Goal: Task Accomplishment & Management: Use online tool/utility

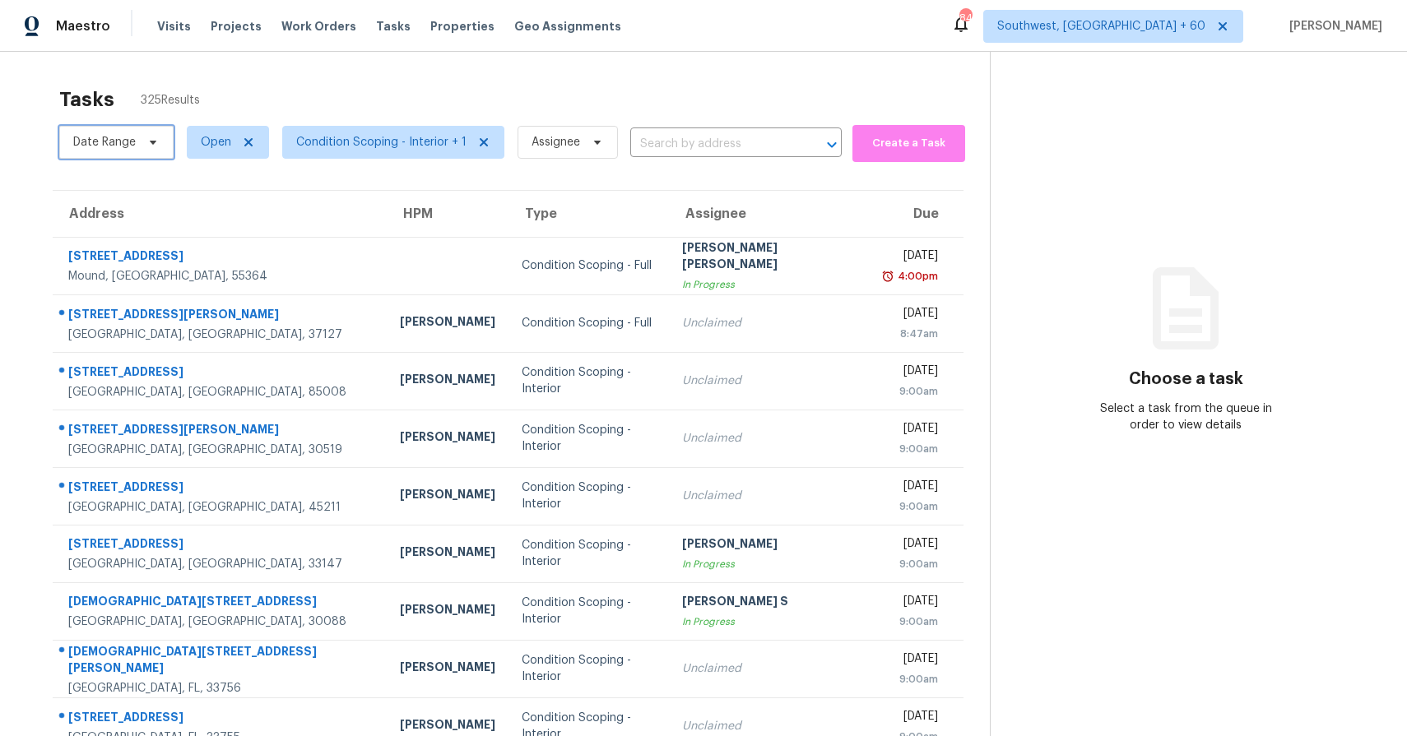
click at [143, 144] on span at bounding box center [150, 142] width 18 height 13
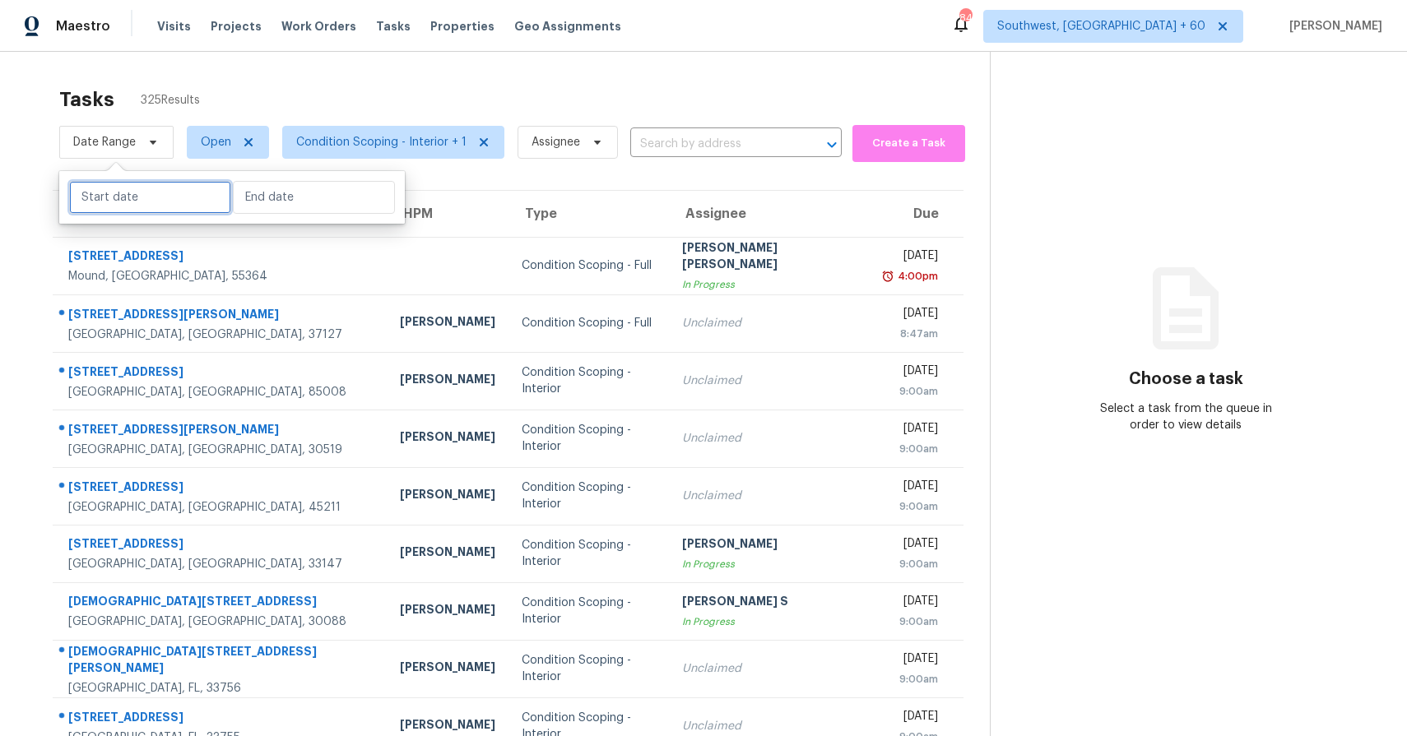
click at [144, 201] on input "text" at bounding box center [150, 197] width 162 height 33
select select "7"
select select "2025"
select select "8"
select select "2025"
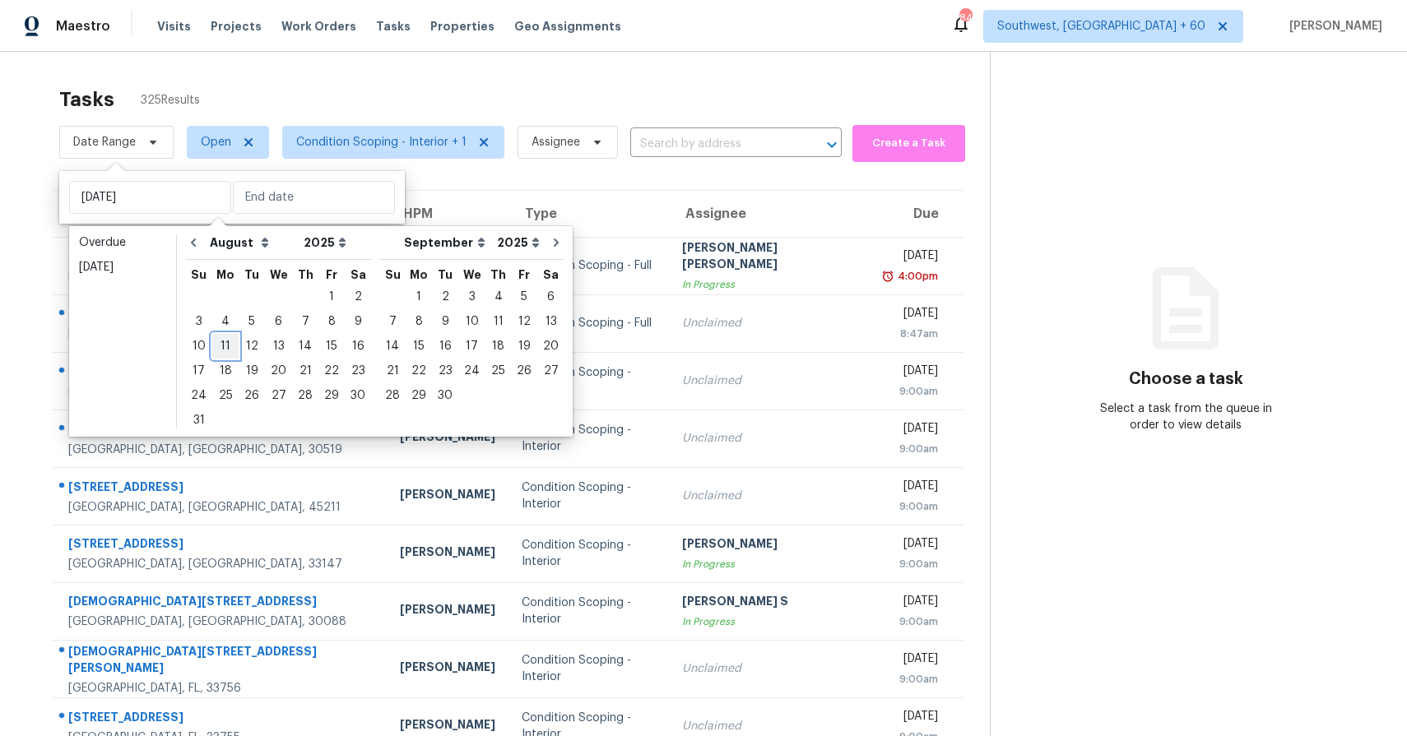
click at [225, 348] on div "11" at bounding box center [225, 346] width 26 height 23
type input "Mon, Aug 11"
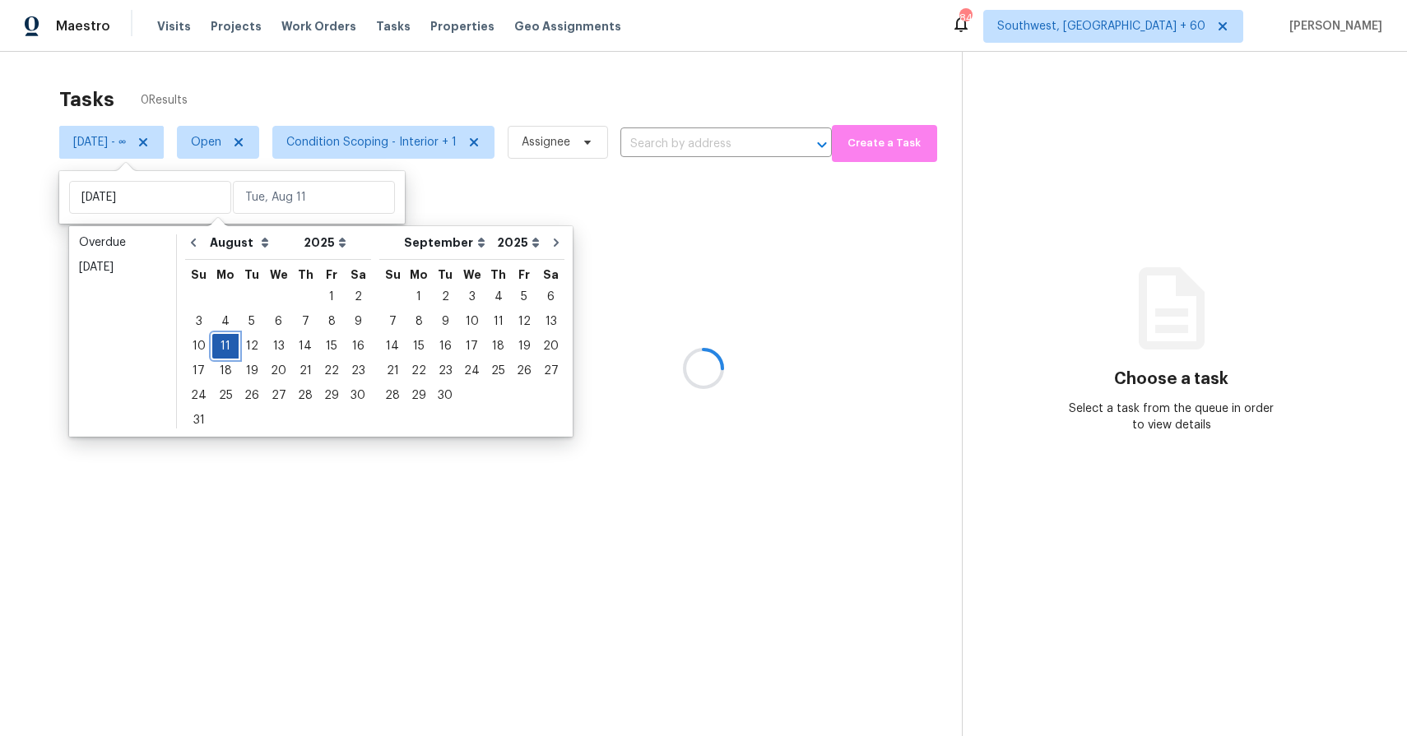
click at [225, 348] on div "11" at bounding box center [225, 346] width 26 height 23
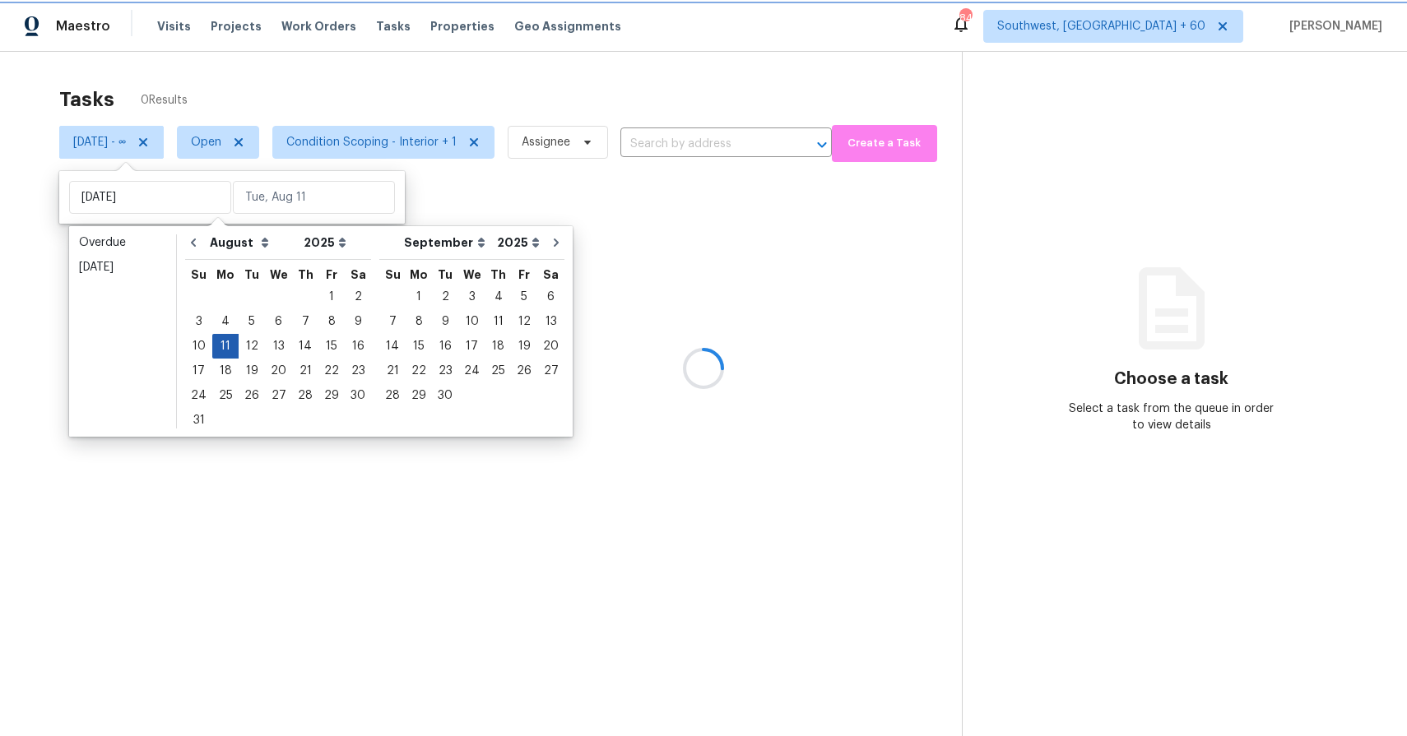
type input "Mon, Aug 11"
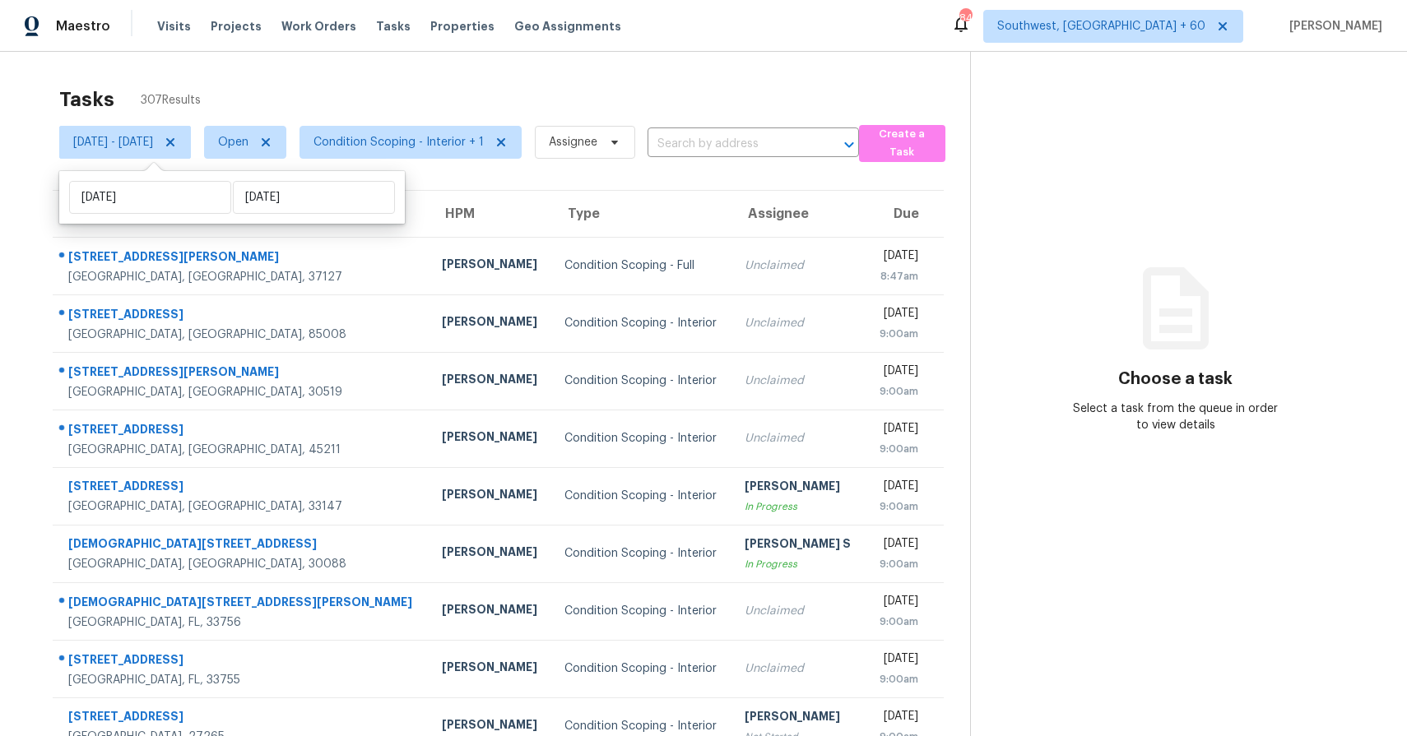
click at [469, 88] on div "Tasks 307 Results" at bounding box center [514, 99] width 911 height 43
click at [484, 141] on span "Condition Scoping - Interior + 1" at bounding box center [398, 142] width 170 height 16
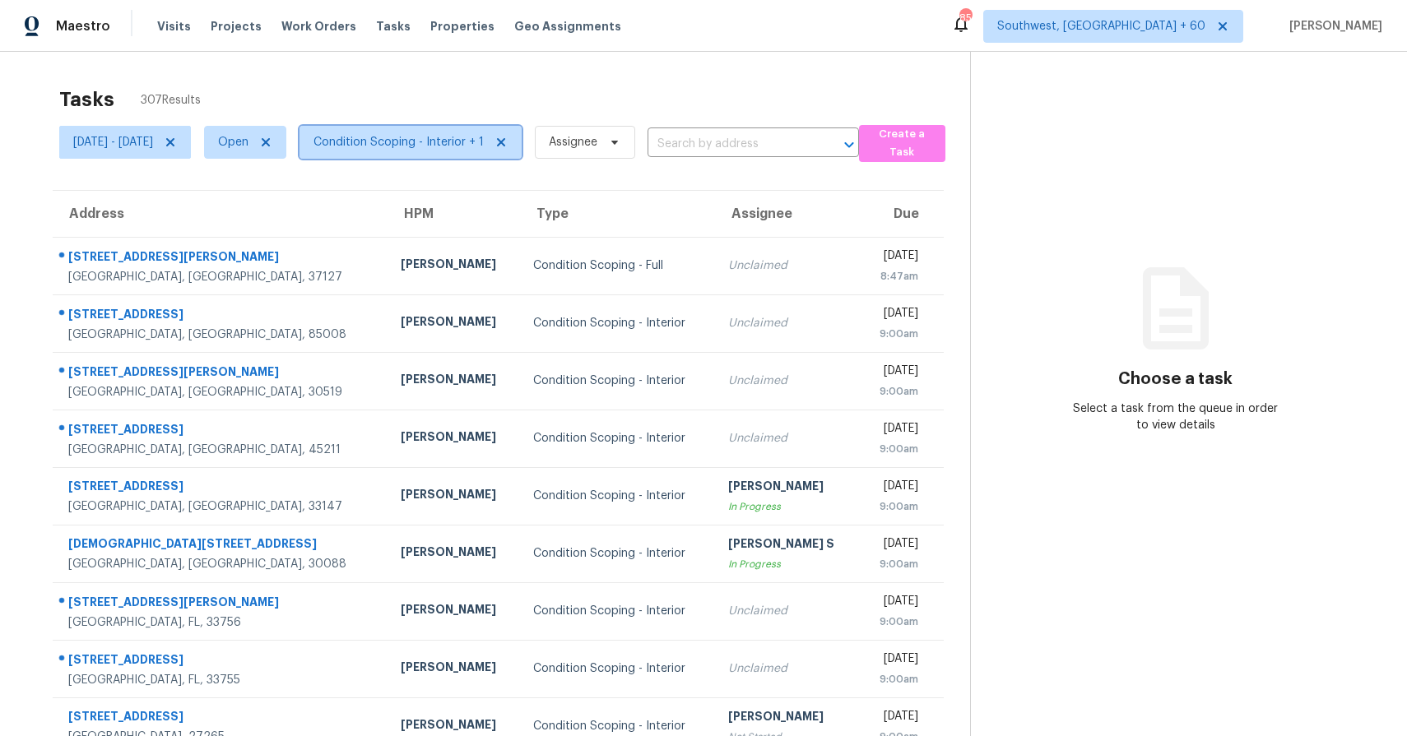
click at [495, 156] on span "Condition Scoping - Interior + 1" at bounding box center [410, 142] width 222 height 33
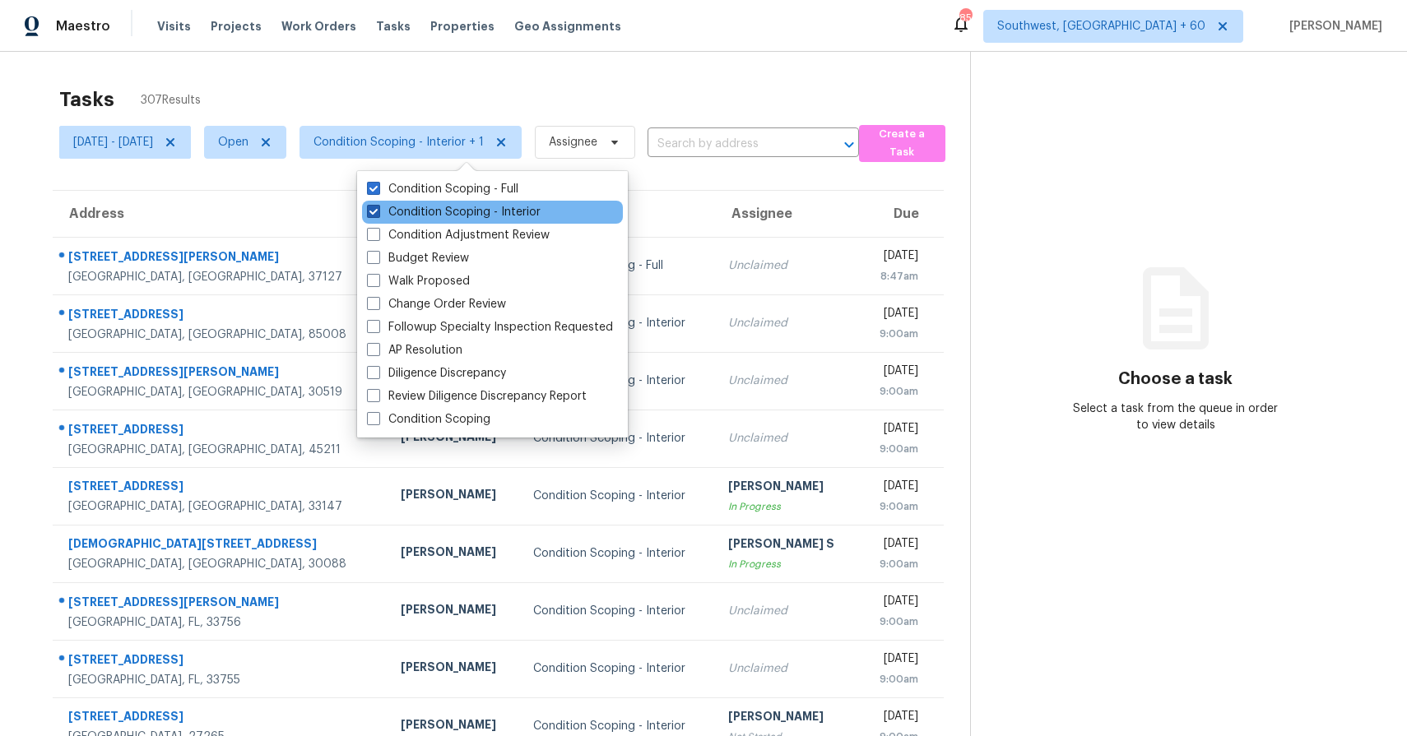
click at [523, 206] on label "Condition Scoping - Interior" at bounding box center [454, 212] width 174 height 16
click at [378, 206] on input "Condition Scoping - Interior" at bounding box center [372, 209] width 11 height 11
checkbox input "false"
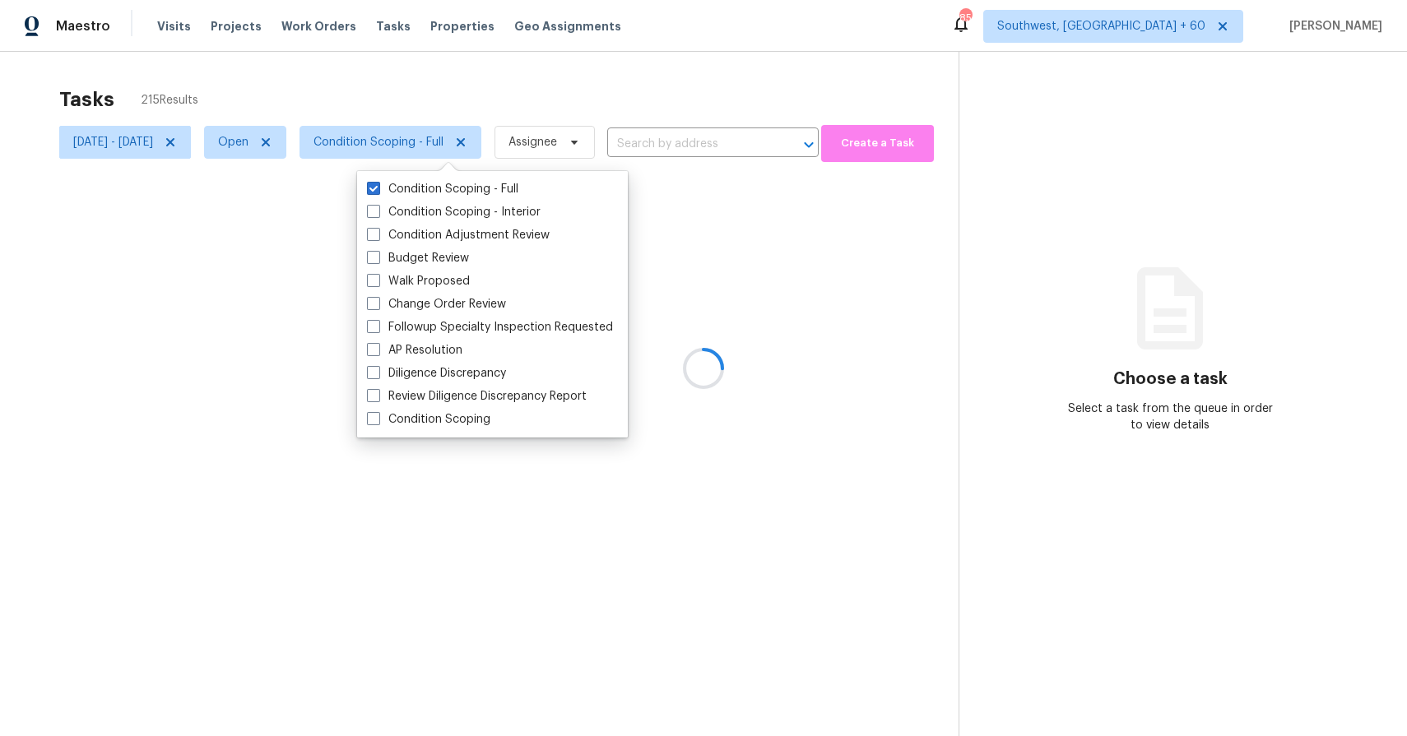
click at [579, 90] on div at bounding box center [703, 368] width 1407 height 736
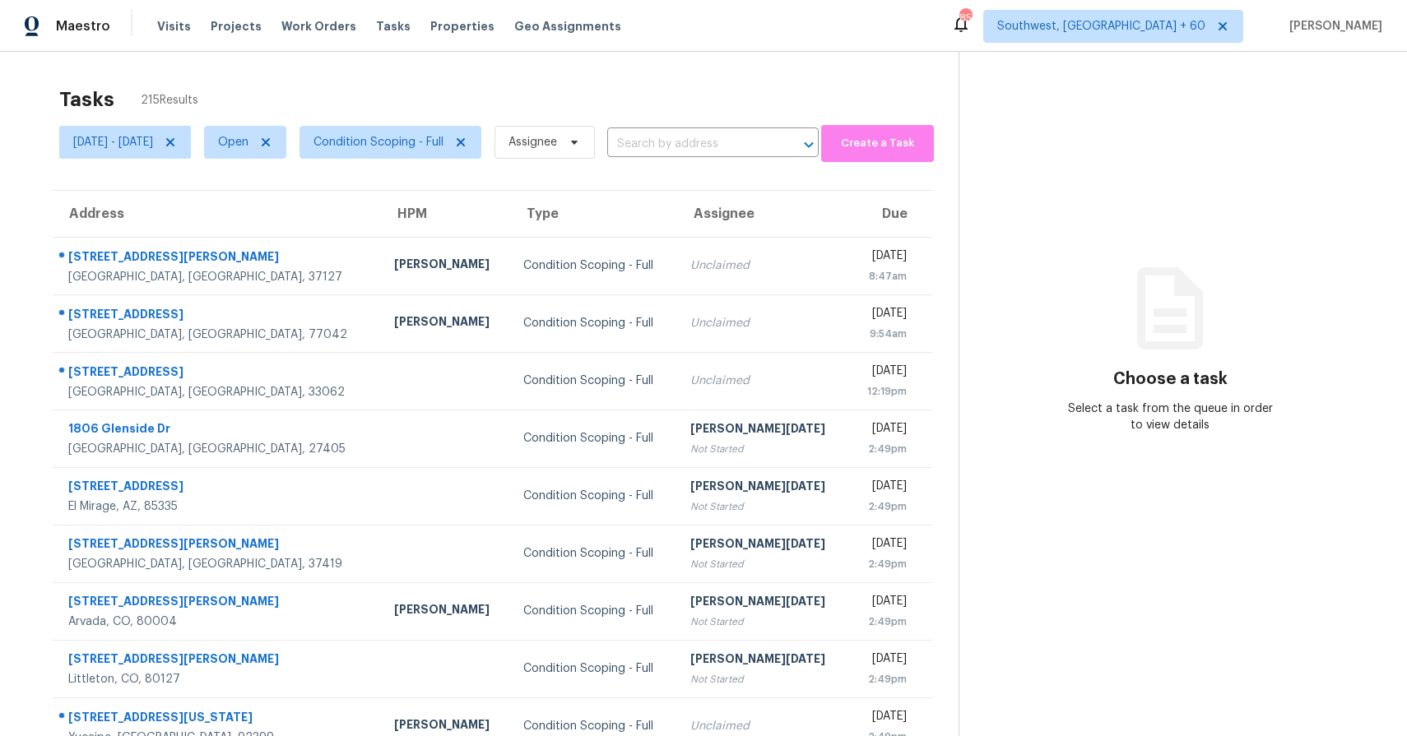
click at [685, 95] on div "Tasks 215 Results" at bounding box center [508, 99] width 899 height 43
click at [177, 137] on icon at bounding box center [170, 142] width 13 height 13
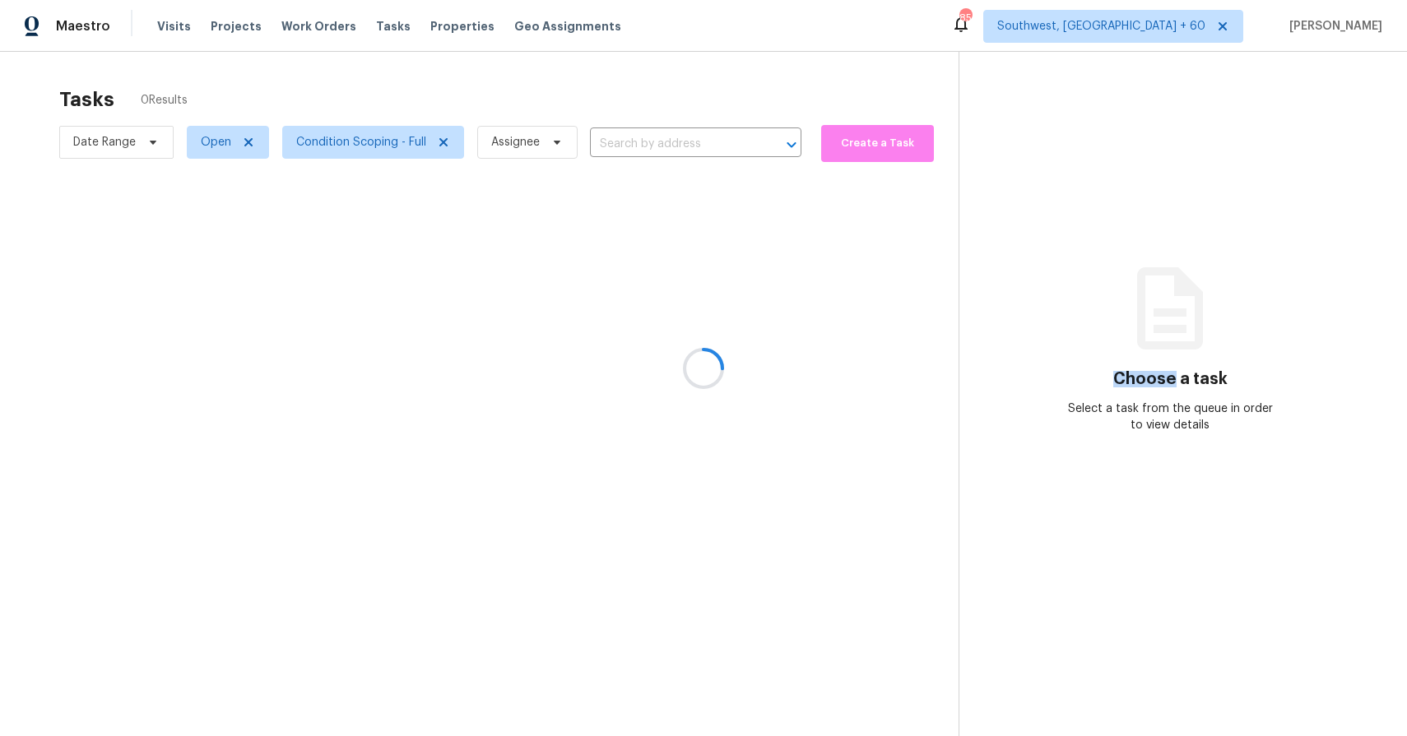
click at [537, 147] on div at bounding box center [703, 368] width 1407 height 736
click at [419, 141] on div at bounding box center [703, 368] width 1407 height 736
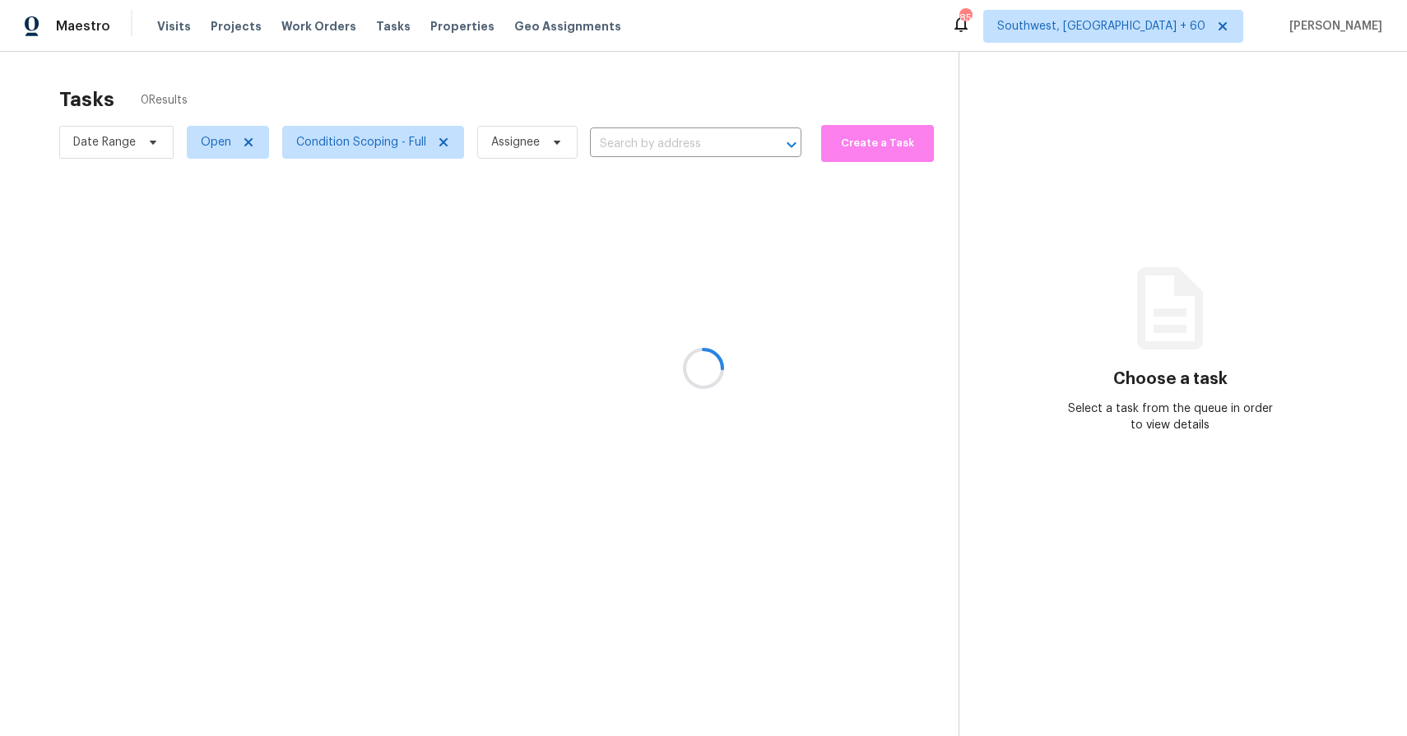
click at [419, 141] on div at bounding box center [703, 368] width 1407 height 736
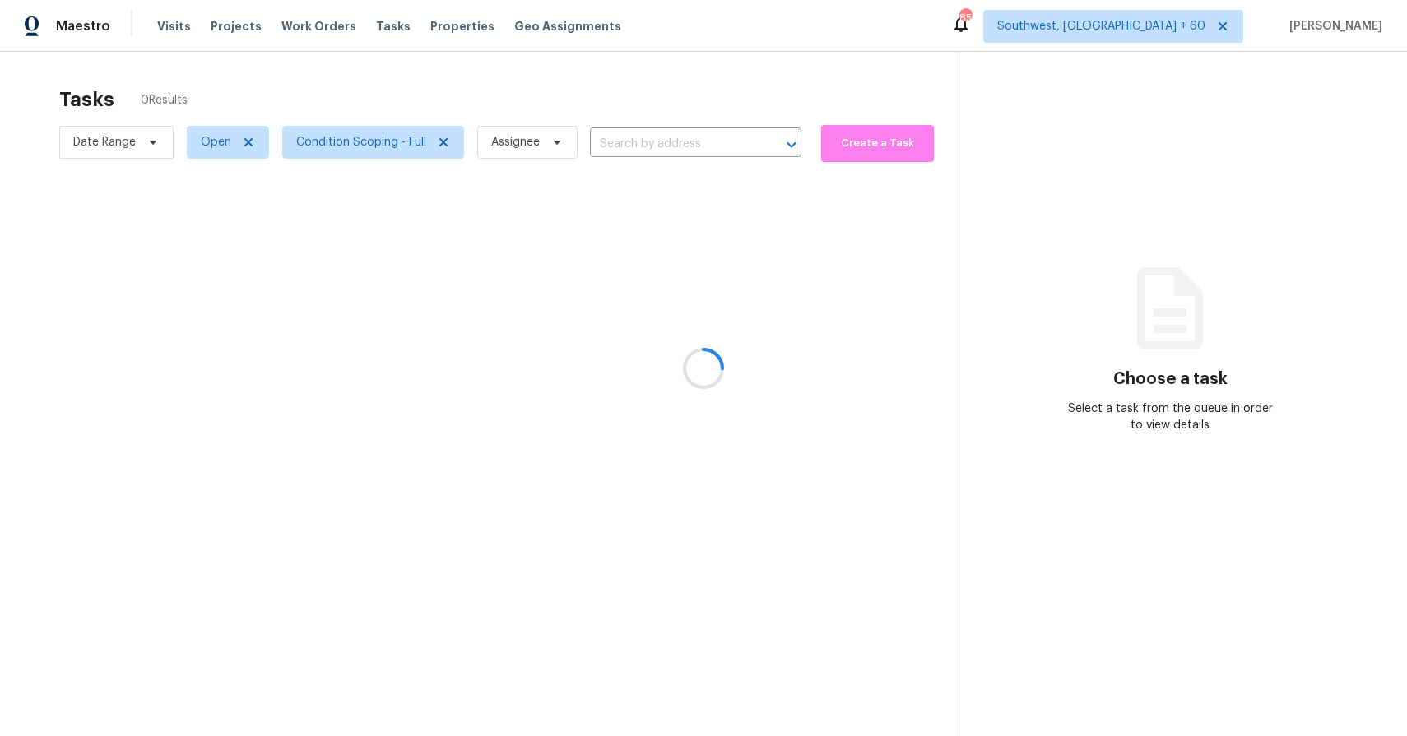
click at [419, 141] on div at bounding box center [703, 368] width 1407 height 736
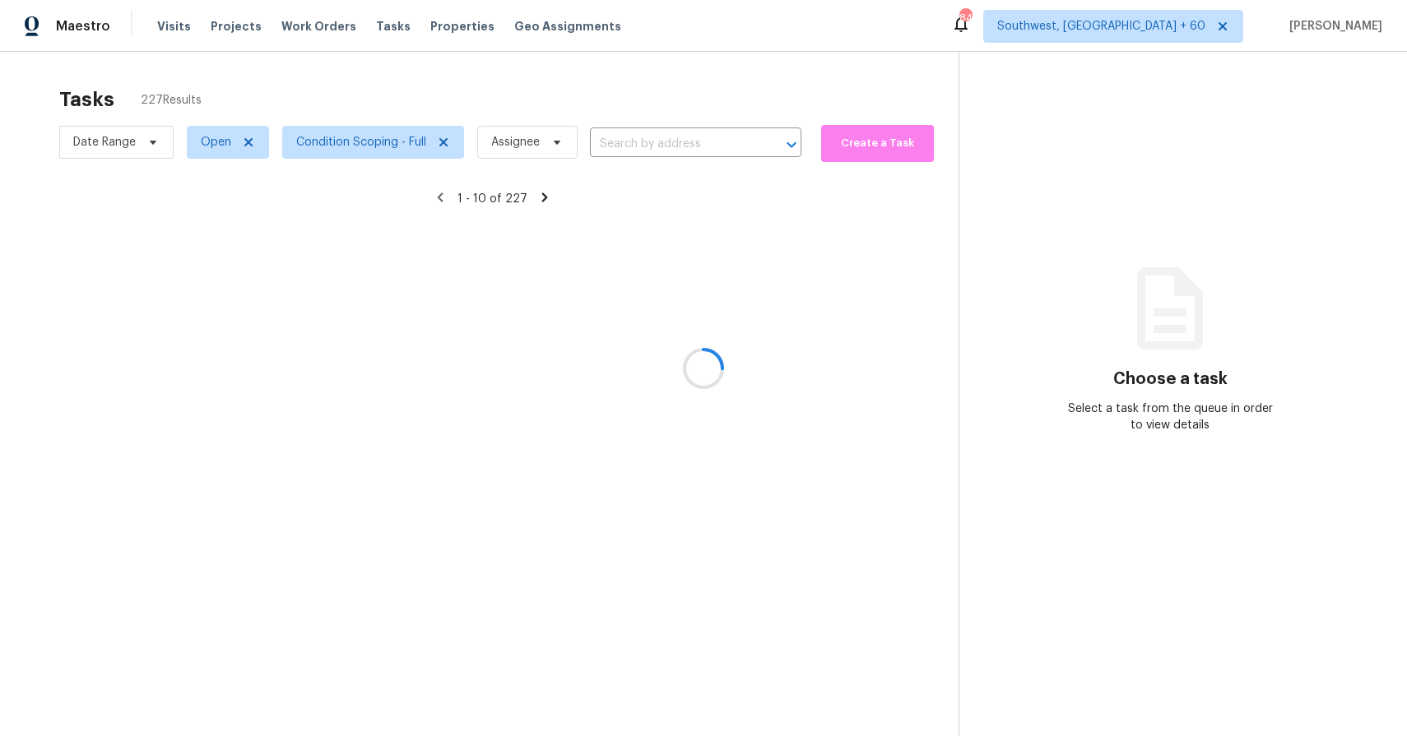
click at [419, 141] on div at bounding box center [703, 368] width 1407 height 736
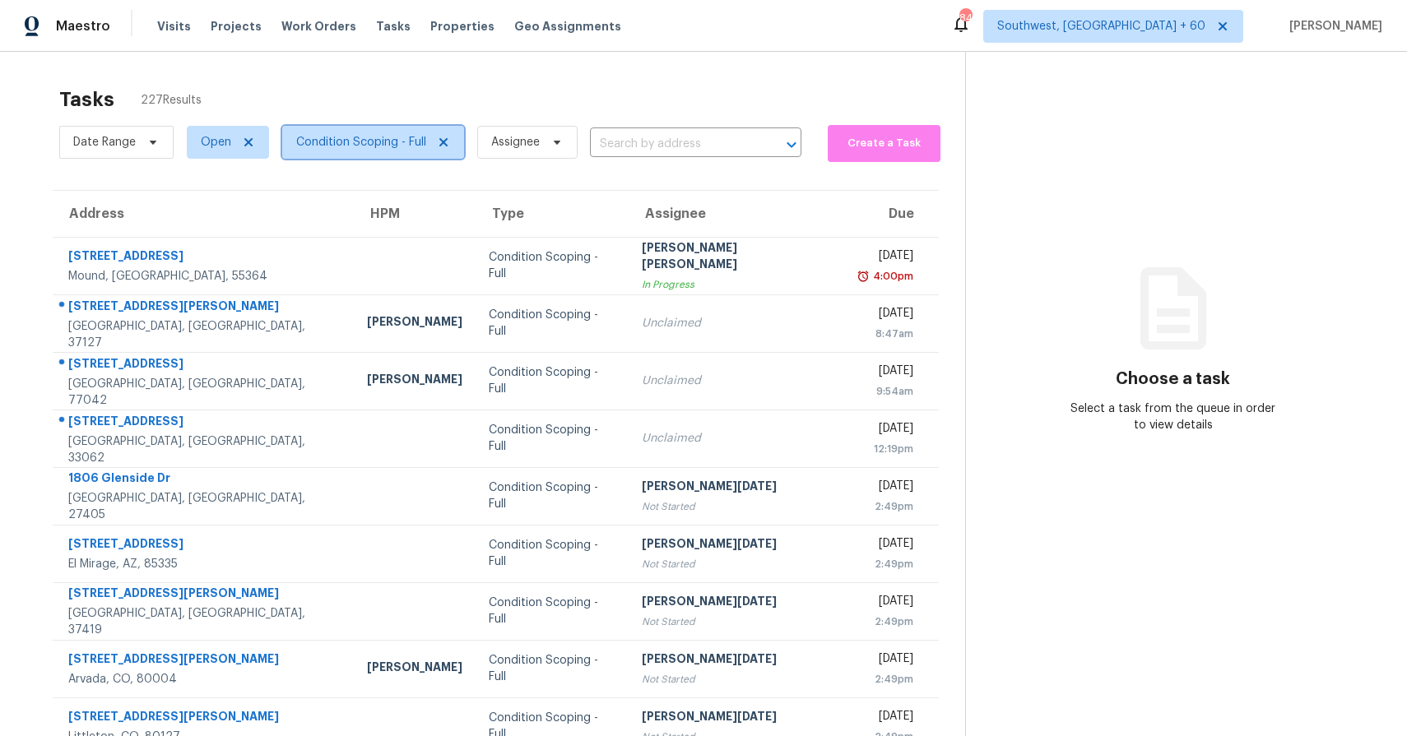
click at [419, 141] on span "Condition Scoping - Full" at bounding box center [361, 142] width 130 height 16
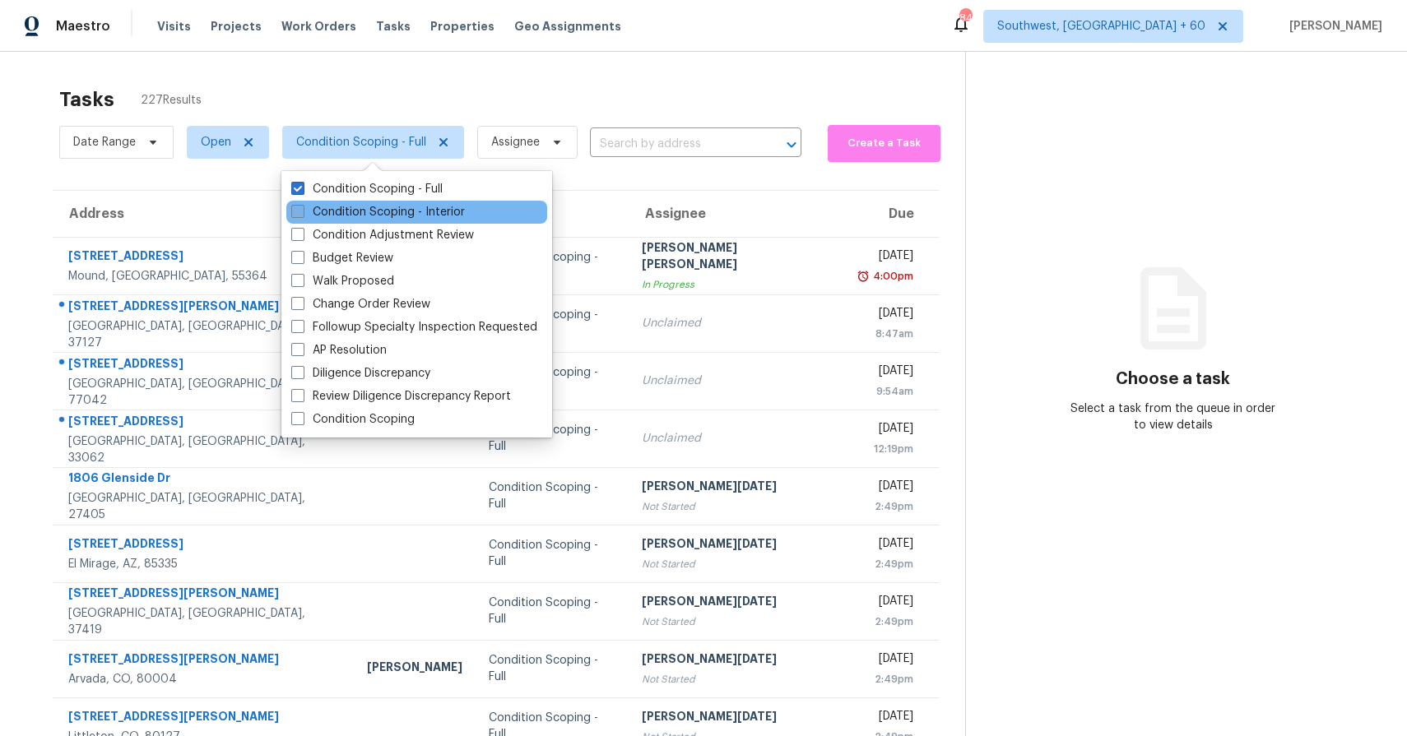
click at [405, 212] on label "Condition Scoping - Interior" at bounding box center [378, 212] width 174 height 16
click at [302, 212] on input "Condition Scoping - Interior" at bounding box center [296, 209] width 11 height 11
checkbox input "true"
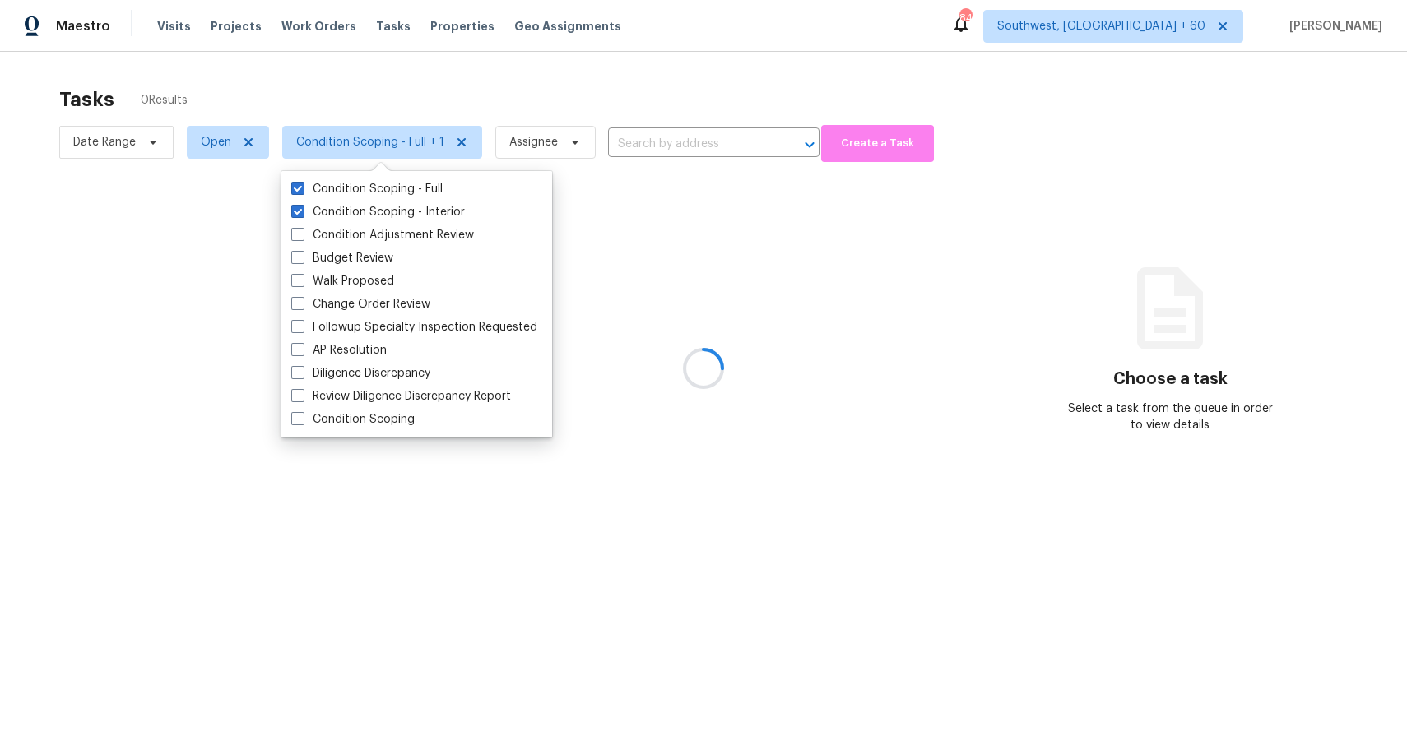
click at [562, 75] on div at bounding box center [703, 368] width 1407 height 736
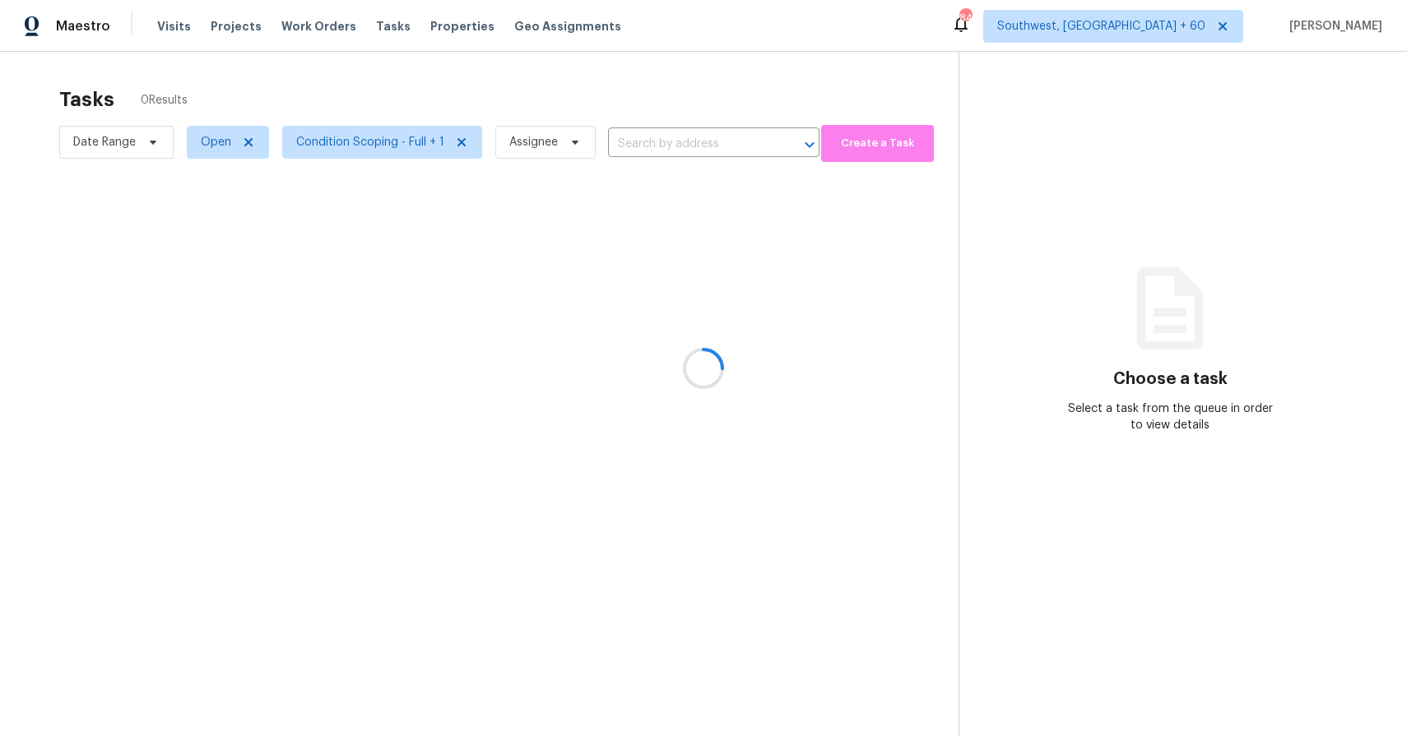
click at [521, 149] on div at bounding box center [703, 368] width 1407 height 736
click at [564, 140] on div at bounding box center [703, 368] width 1407 height 736
click at [563, 145] on div at bounding box center [703, 368] width 1407 height 736
click at [564, 150] on div at bounding box center [703, 368] width 1407 height 736
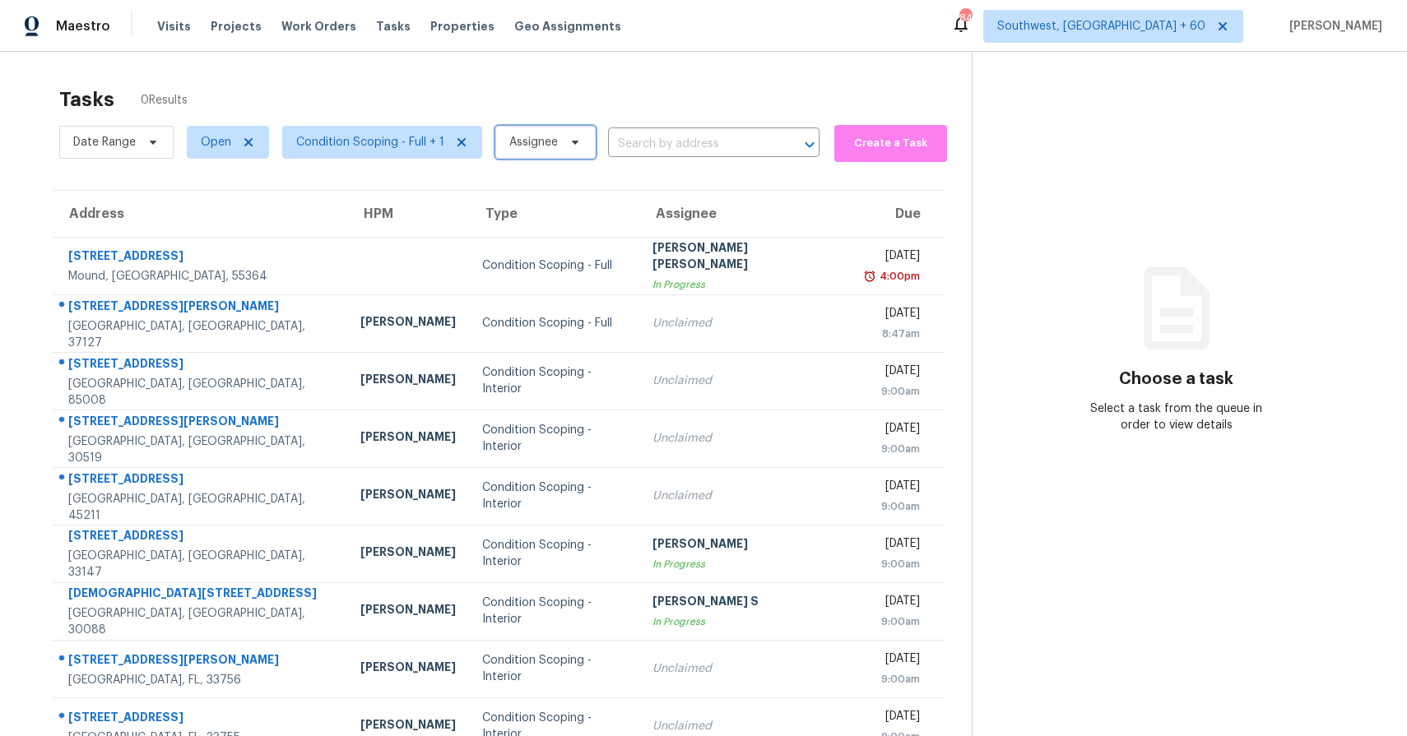
click at [531, 132] on span "Assignee" at bounding box center [545, 142] width 100 height 33
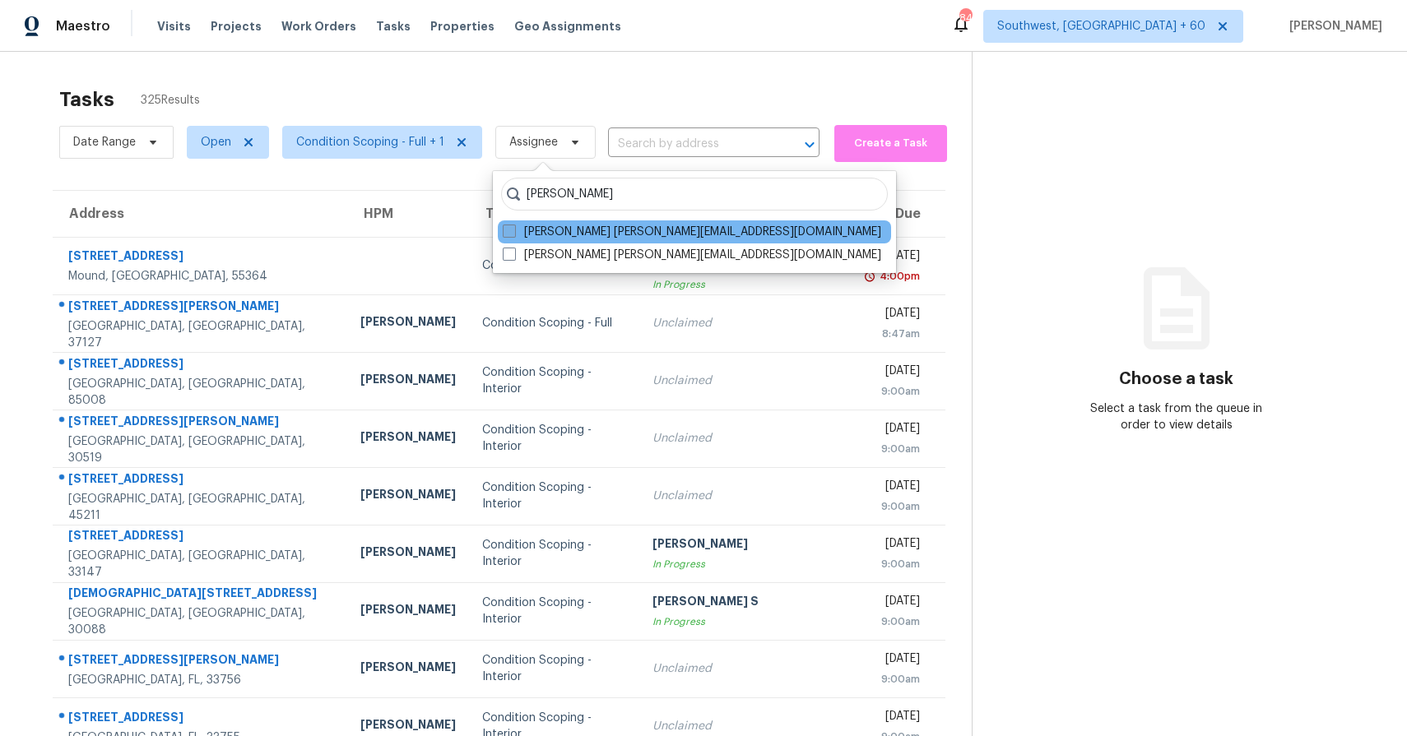
type input "[PERSON_NAME]"
click at [590, 233] on label "[PERSON_NAME] [PERSON_NAME][EMAIL_ADDRESS][DOMAIN_NAME]" at bounding box center [692, 232] width 378 height 16
click at [513, 233] on input "[PERSON_NAME] [PERSON_NAME][EMAIL_ADDRESS][DOMAIN_NAME]" at bounding box center [508, 229] width 11 height 11
checkbox input "true"
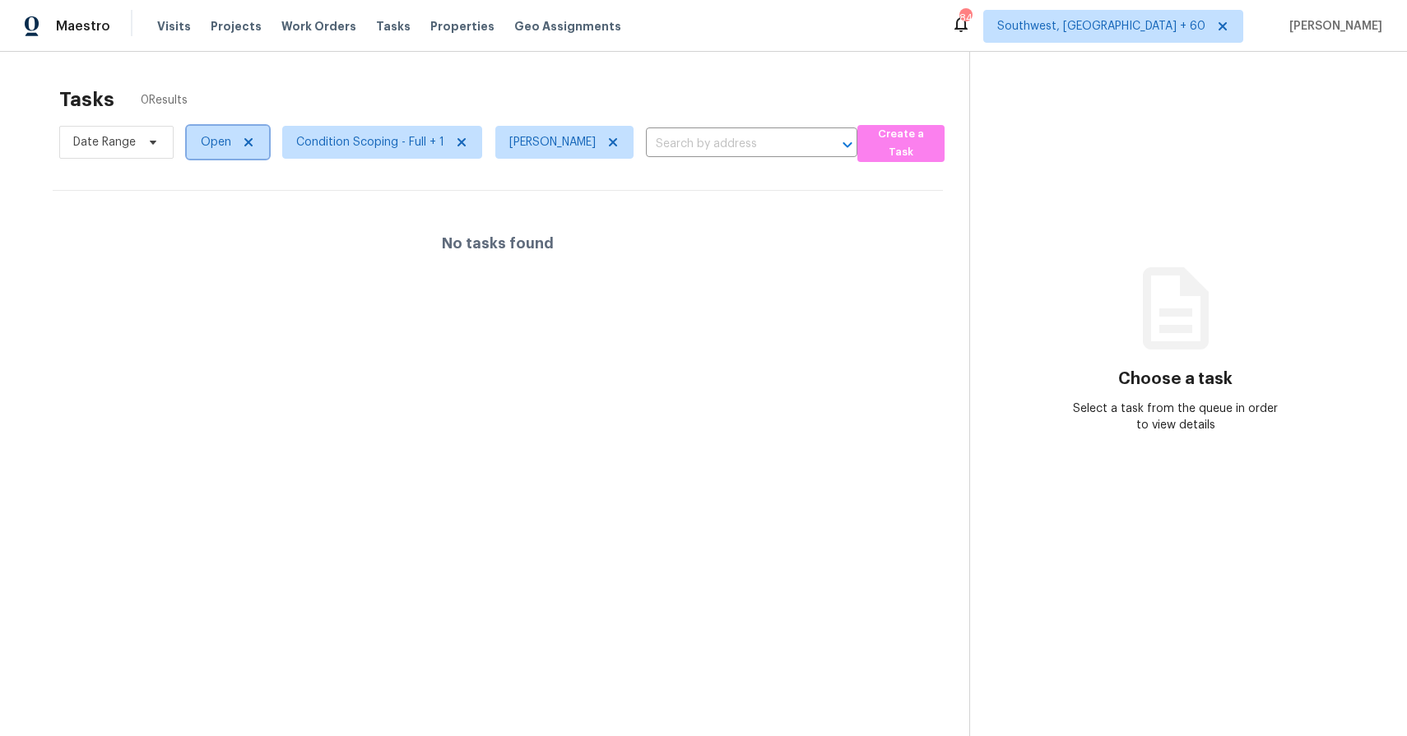
click at [203, 143] on span "Open" at bounding box center [216, 142] width 30 height 16
click at [242, 234] on label "Blocked" at bounding box center [228, 235] width 65 height 16
click at [206, 234] on input "Blocked" at bounding box center [201, 232] width 11 height 11
checkbox input "true"
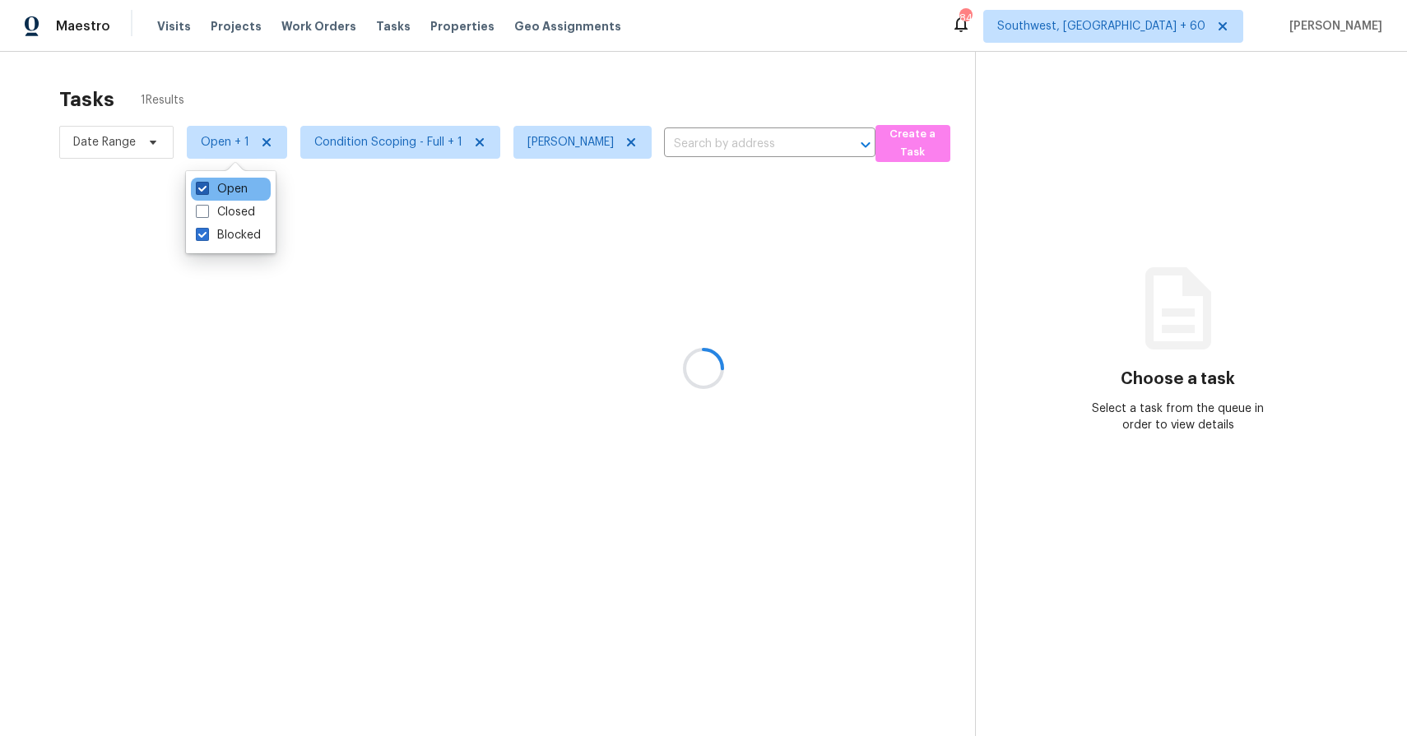
click at [231, 187] on label "Open" at bounding box center [222, 189] width 52 height 16
click at [206, 187] on input "Open" at bounding box center [201, 186] width 11 height 11
checkbox input "false"
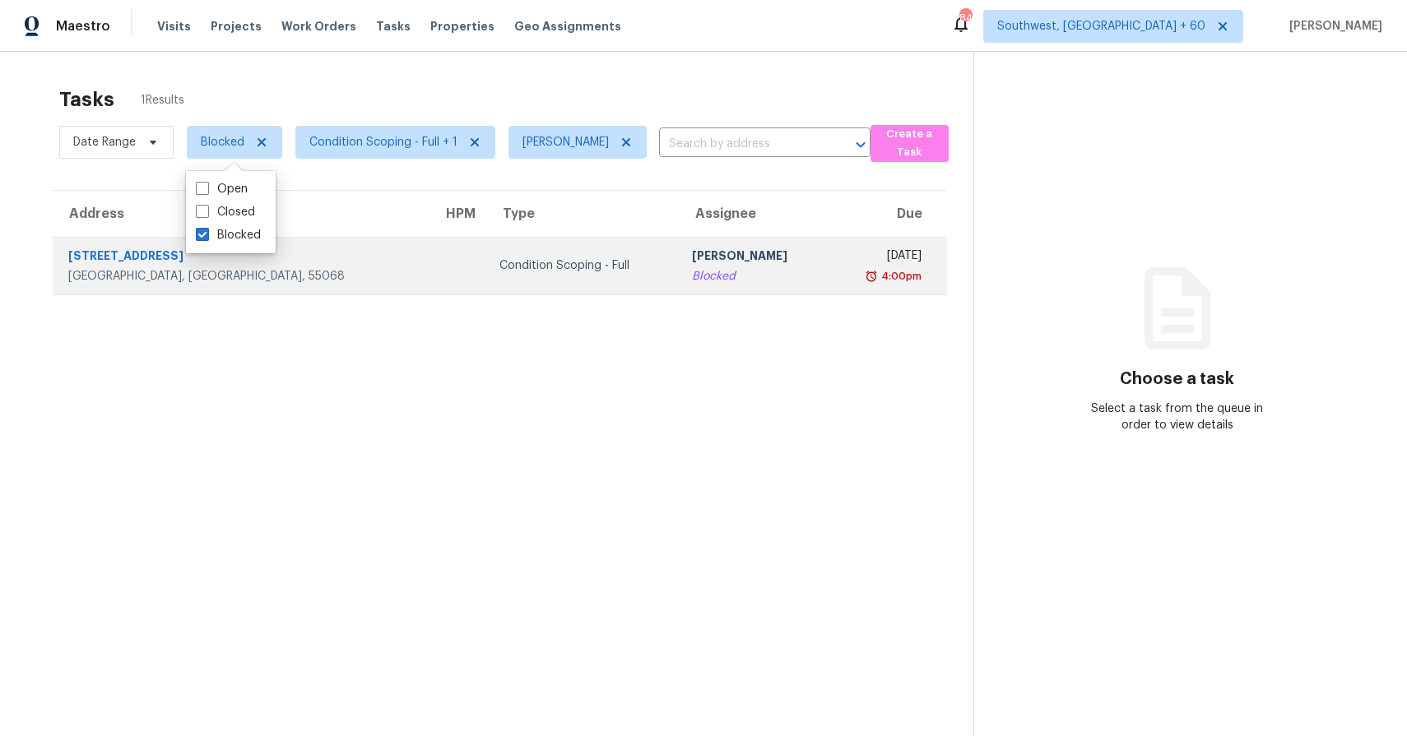
click at [692, 268] on div "Blocked" at bounding box center [754, 276] width 124 height 16
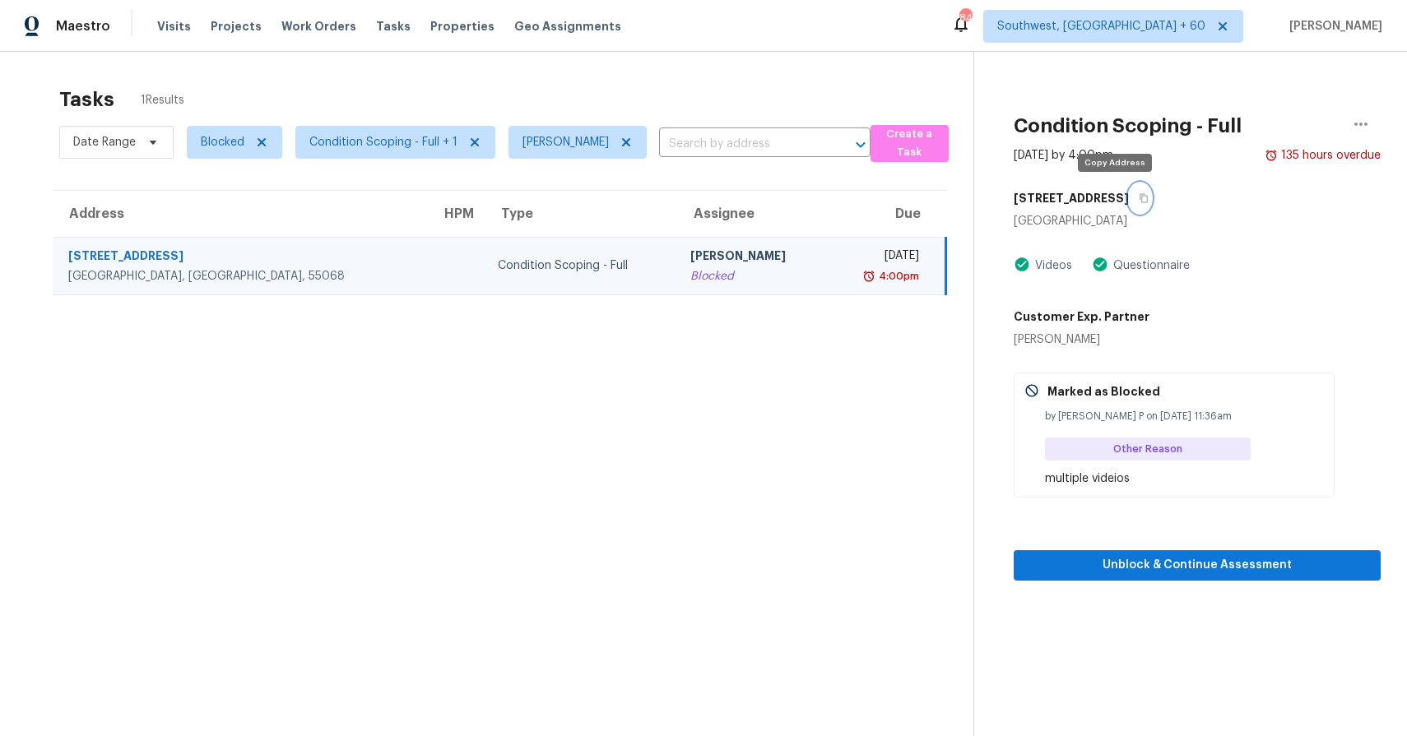
click at [1138, 197] on icon "button" at bounding box center [1143, 198] width 10 height 10
click at [1129, 191] on button "button" at bounding box center [1140, 198] width 22 height 30
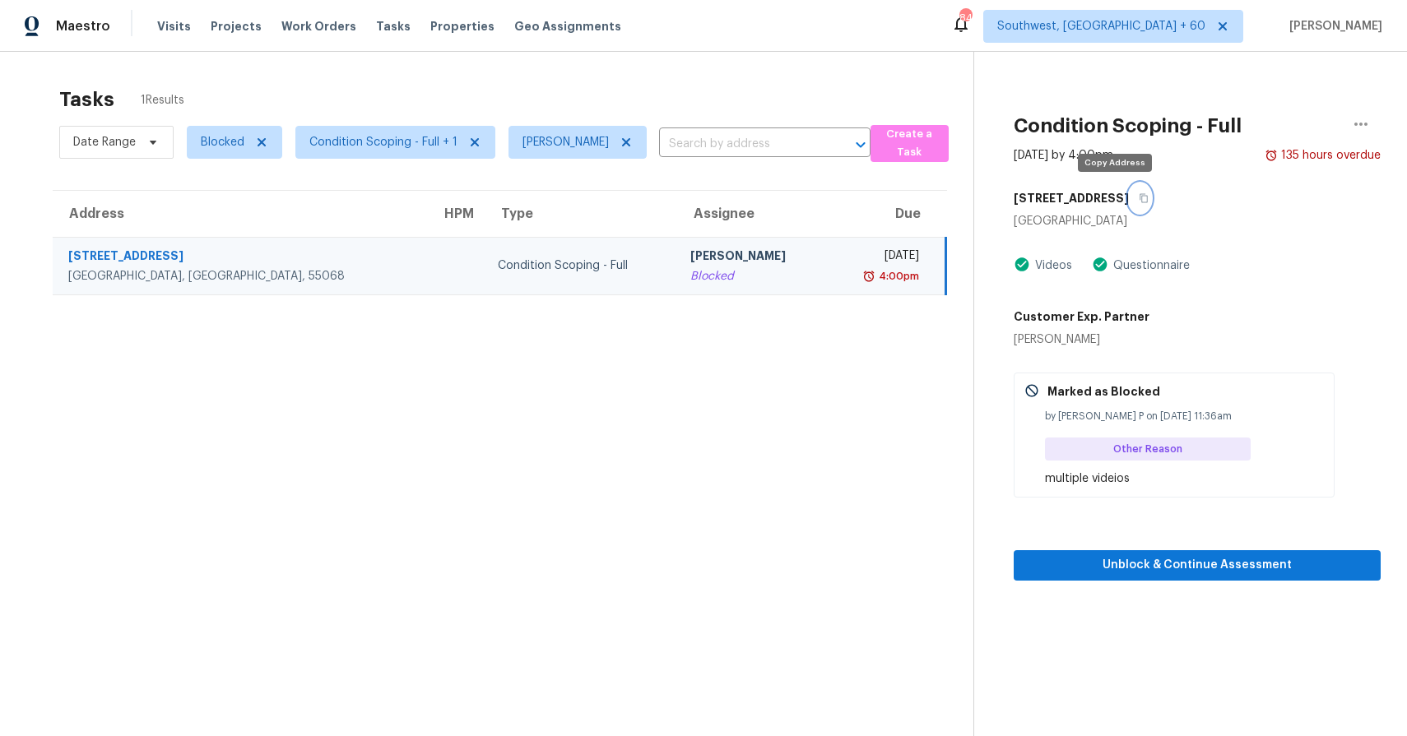
click at [1139, 194] on icon "button" at bounding box center [1143, 198] width 8 height 9
click at [1138, 201] on icon "button" at bounding box center [1143, 198] width 10 height 10
click at [1138, 196] on icon "button" at bounding box center [1143, 198] width 10 height 10
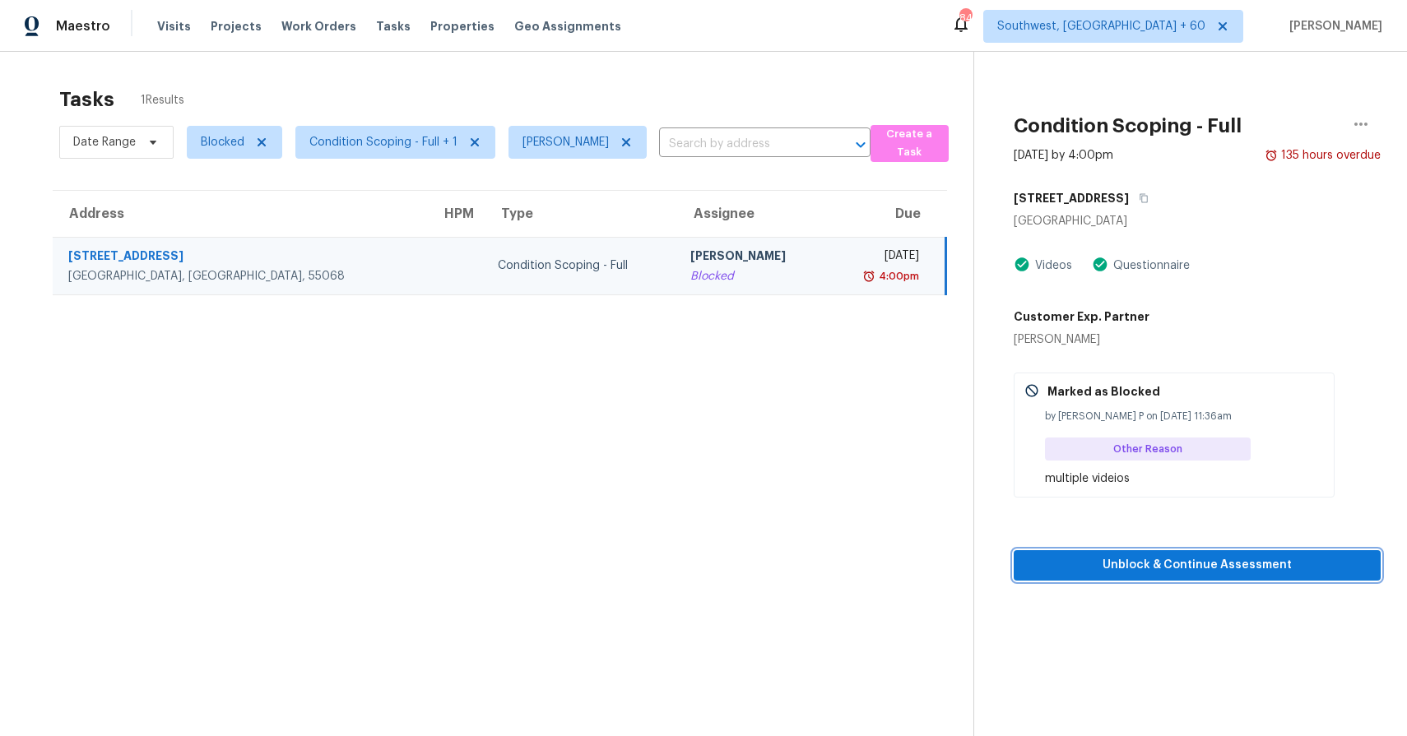
click at [1266, 570] on span "Unblock & Continue Assessment" at bounding box center [1197, 565] width 341 height 21
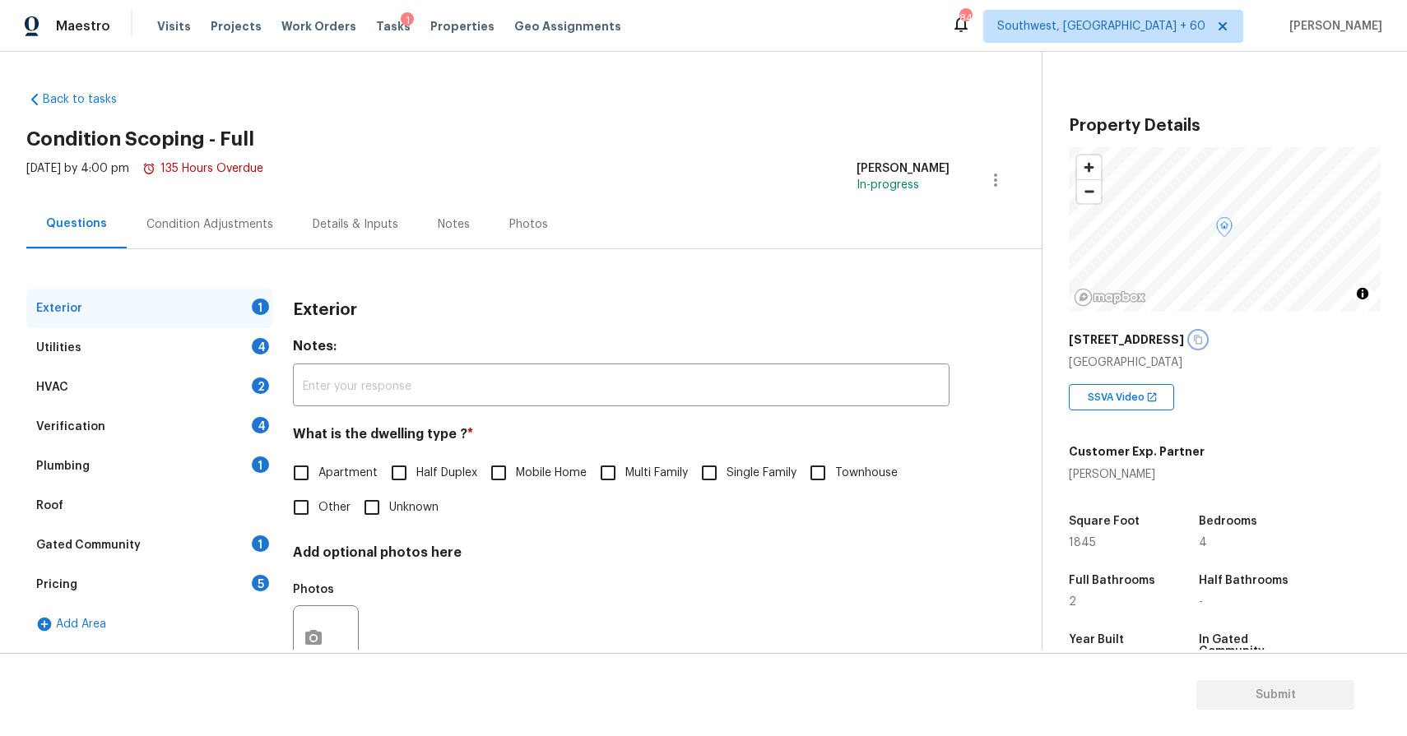
click at [1190, 332] on button "button" at bounding box center [1197, 339] width 15 height 15
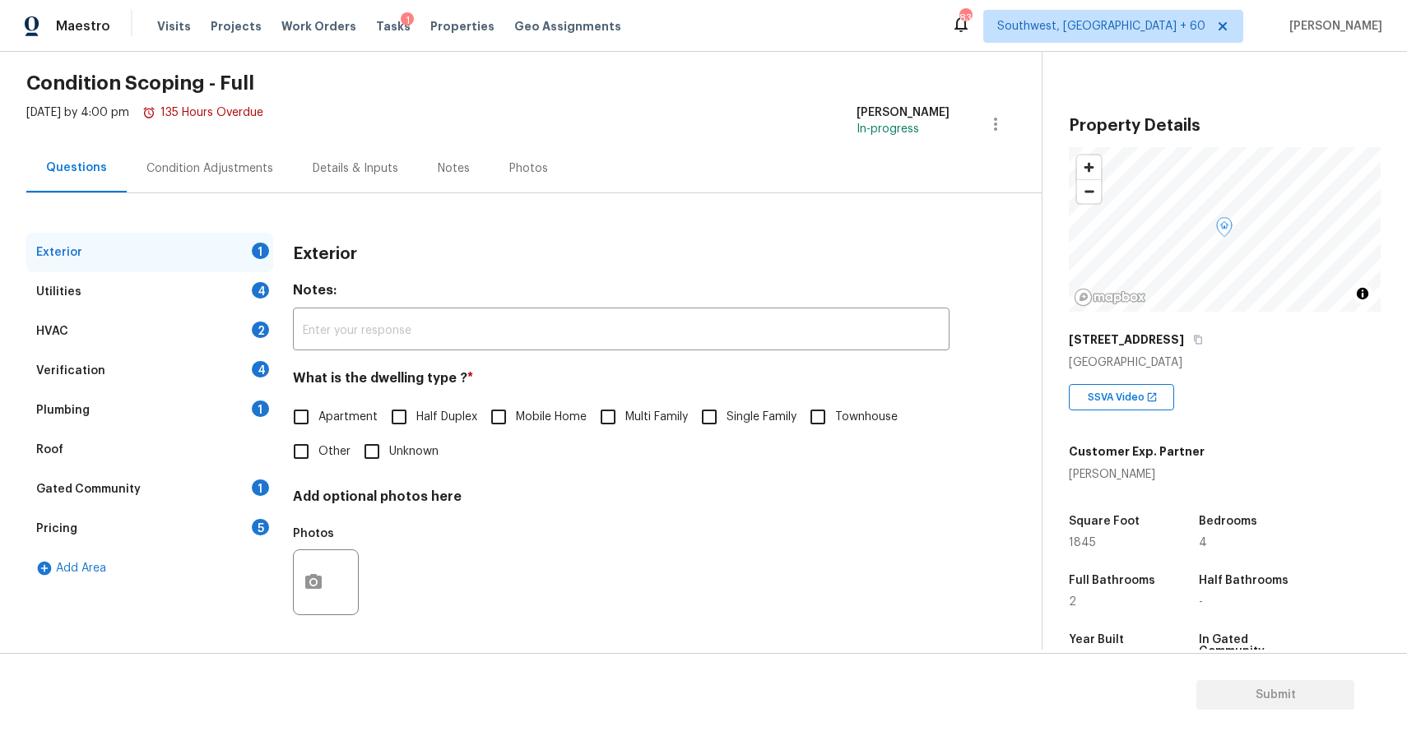
click at [154, 136] on div "[DATE] by 4:00 pm 135 Hours Overdue" at bounding box center [144, 123] width 237 height 39
click at [186, 151] on div "Condition Adjustments" at bounding box center [210, 168] width 166 height 49
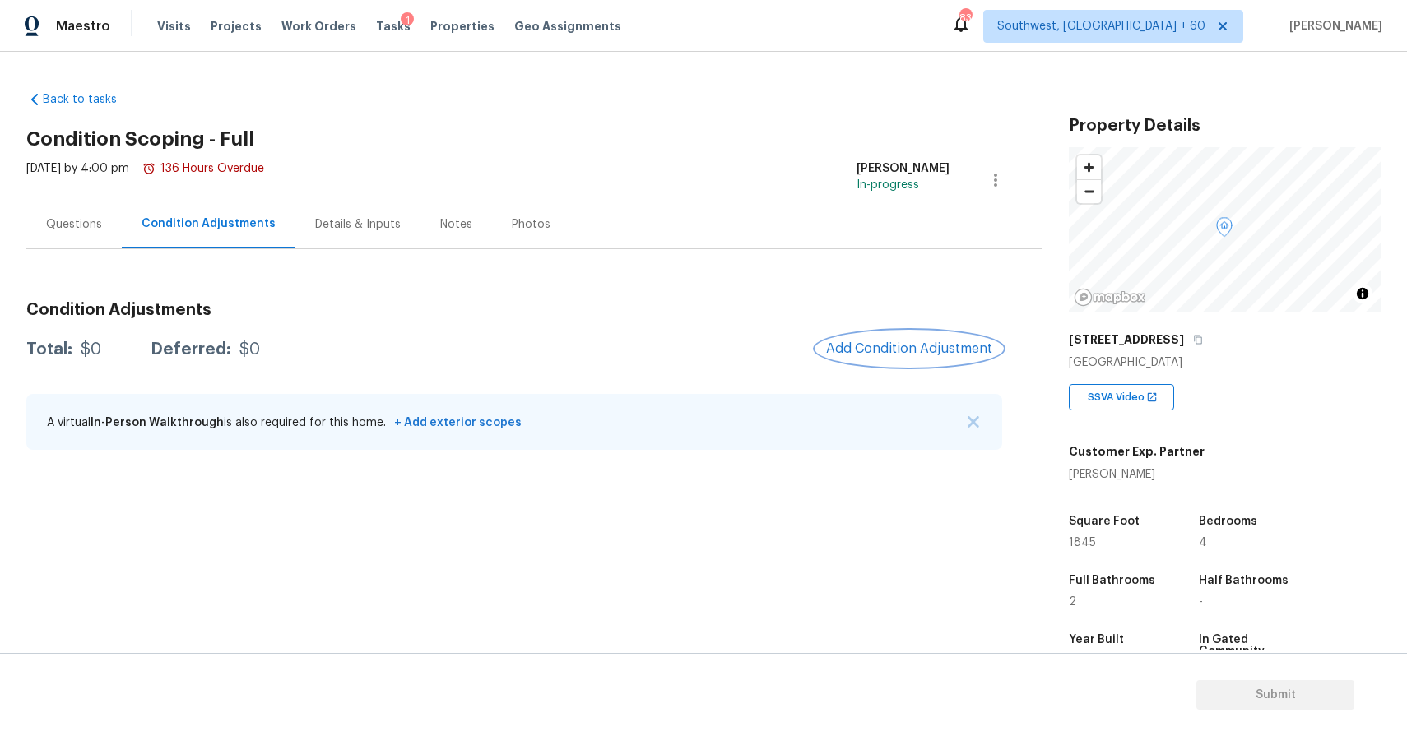
click at [953, 340] on button "Add Condition Adjustment" at bounding box center [909, 348] width 186 height 35
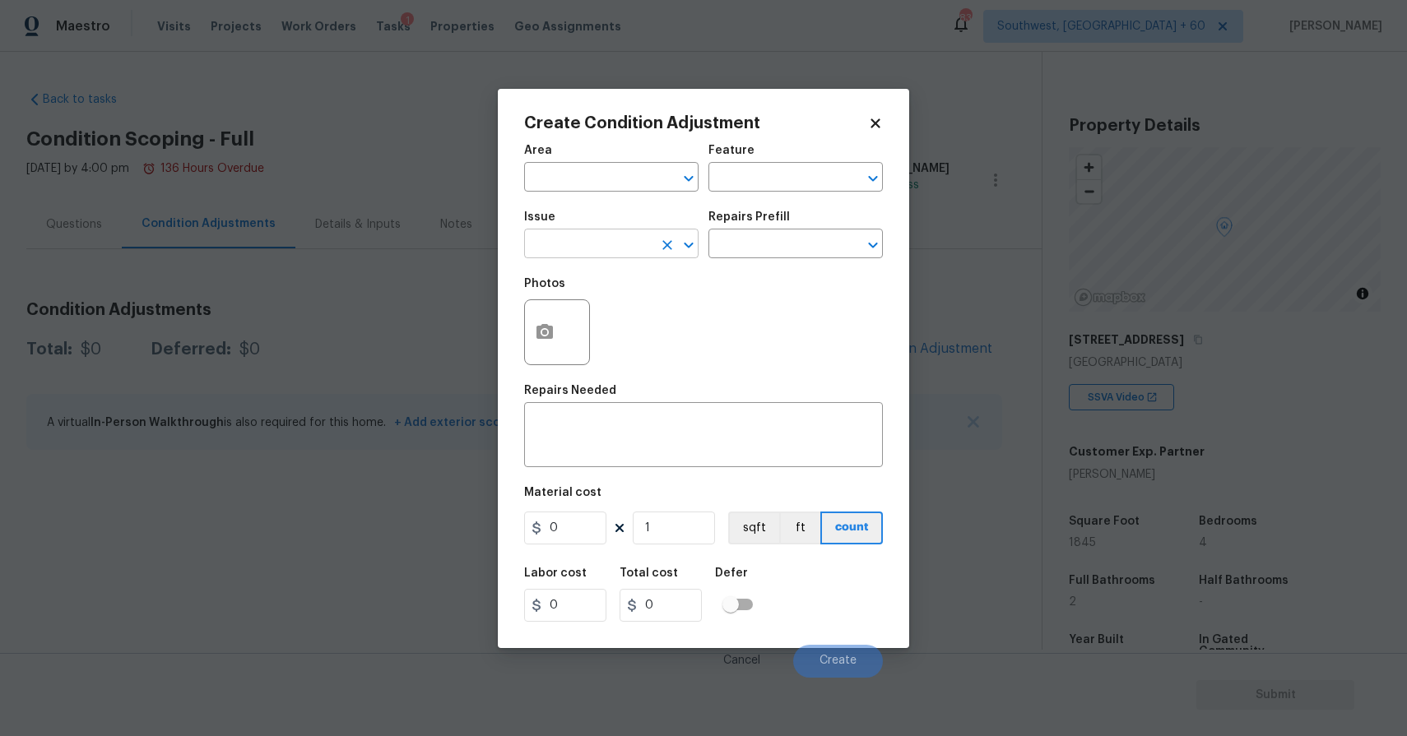
click at [597, 237] on input "text" at bounding box center [588, 245] width 128 height 25
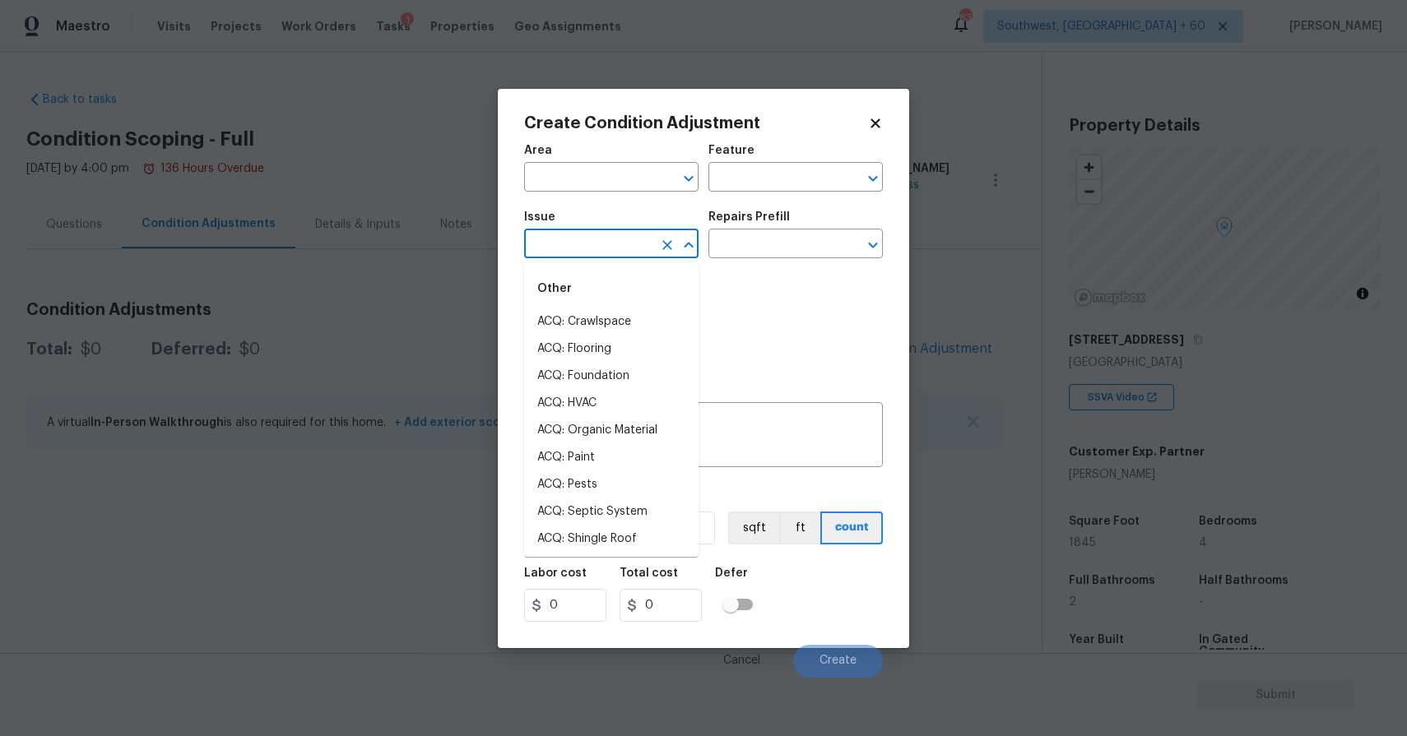
click at [597, 237] on input "text" at bounding box center [588, 245] width 128 height 25
click at [560, 327] on li "Light Pet Odor" at bounding box center [611, 321] width 174 height 27
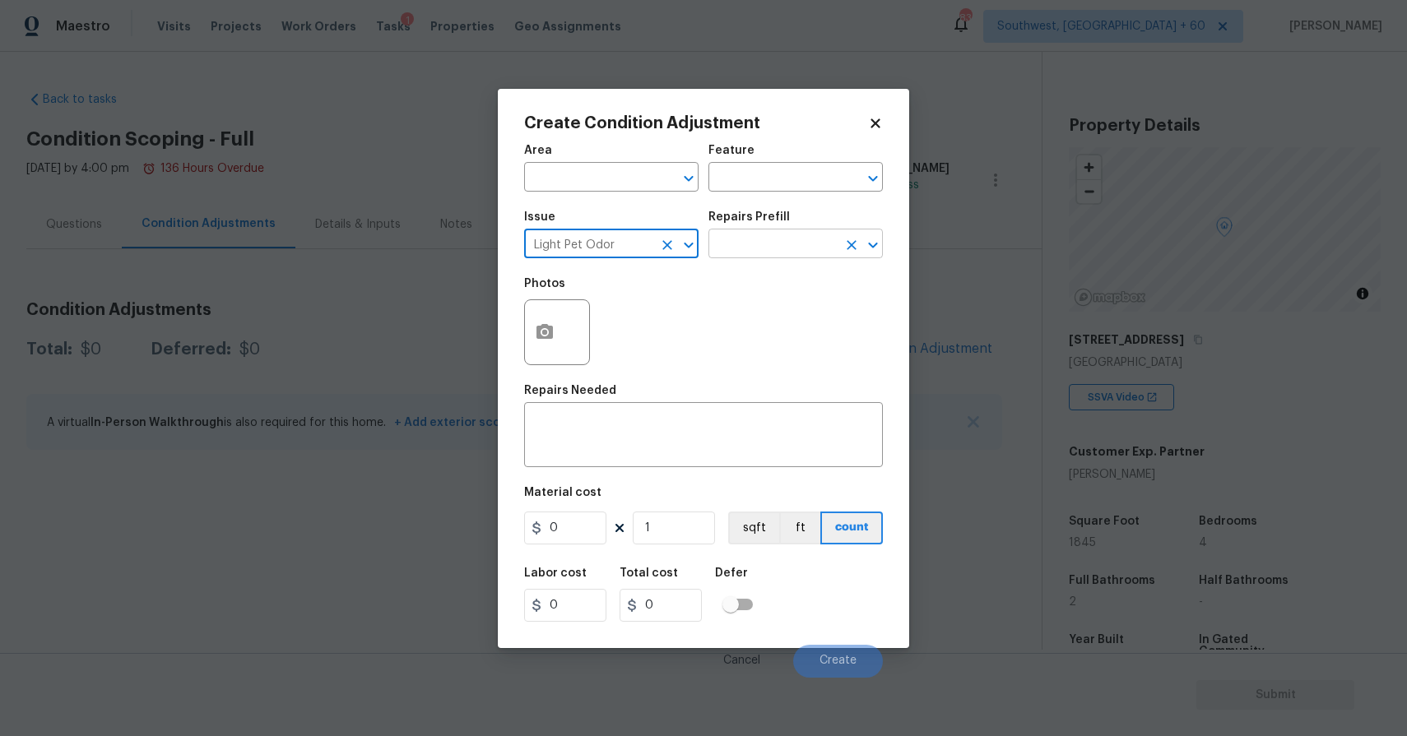
type input "Light Pet Odor"
click at [781, 239] on input "text" at bounding box center [772, 245] width 128 height 25
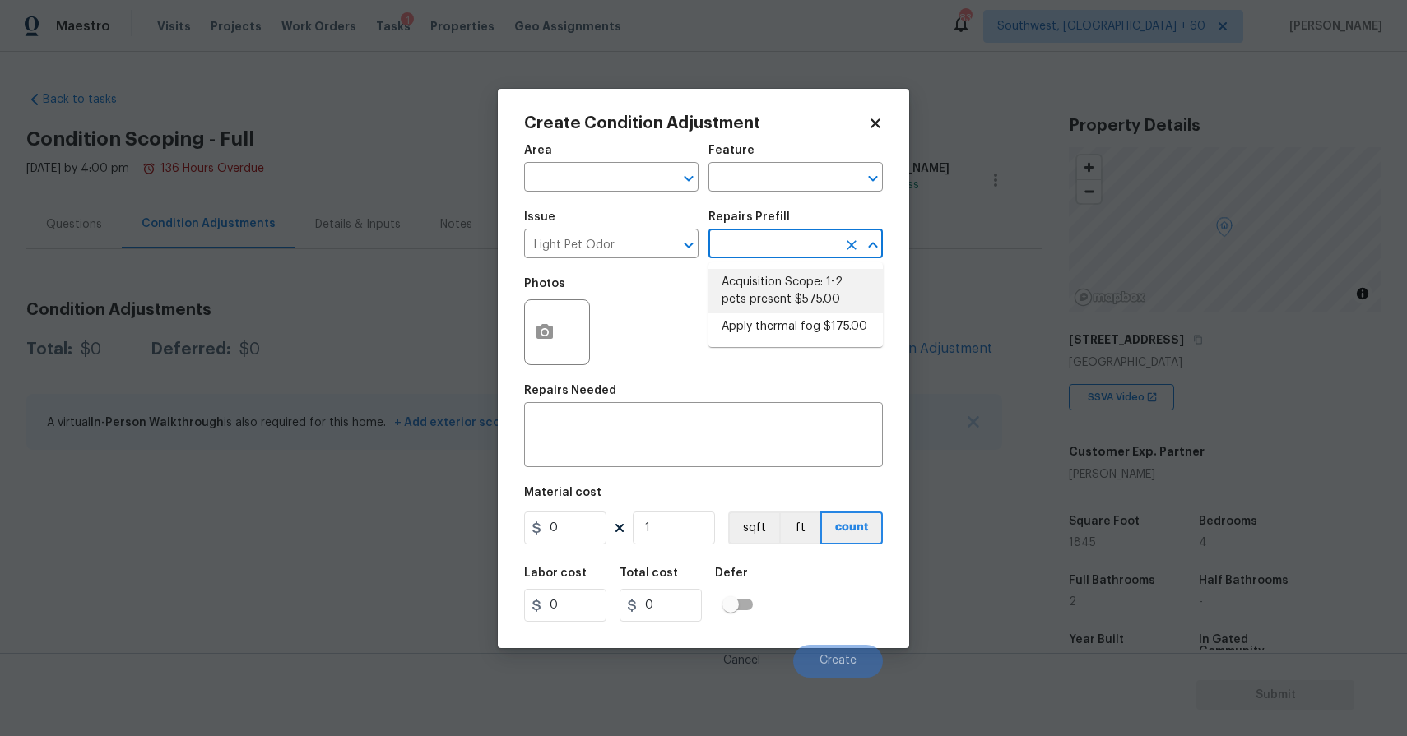
click at [761, 272] on li "Acquisition Scope: 1-2 pets present $575.00" at bounding box center [795, 291] width 174 height 44
type textarea "Acquisition Scope: 1-2 pets present"
type input "575"
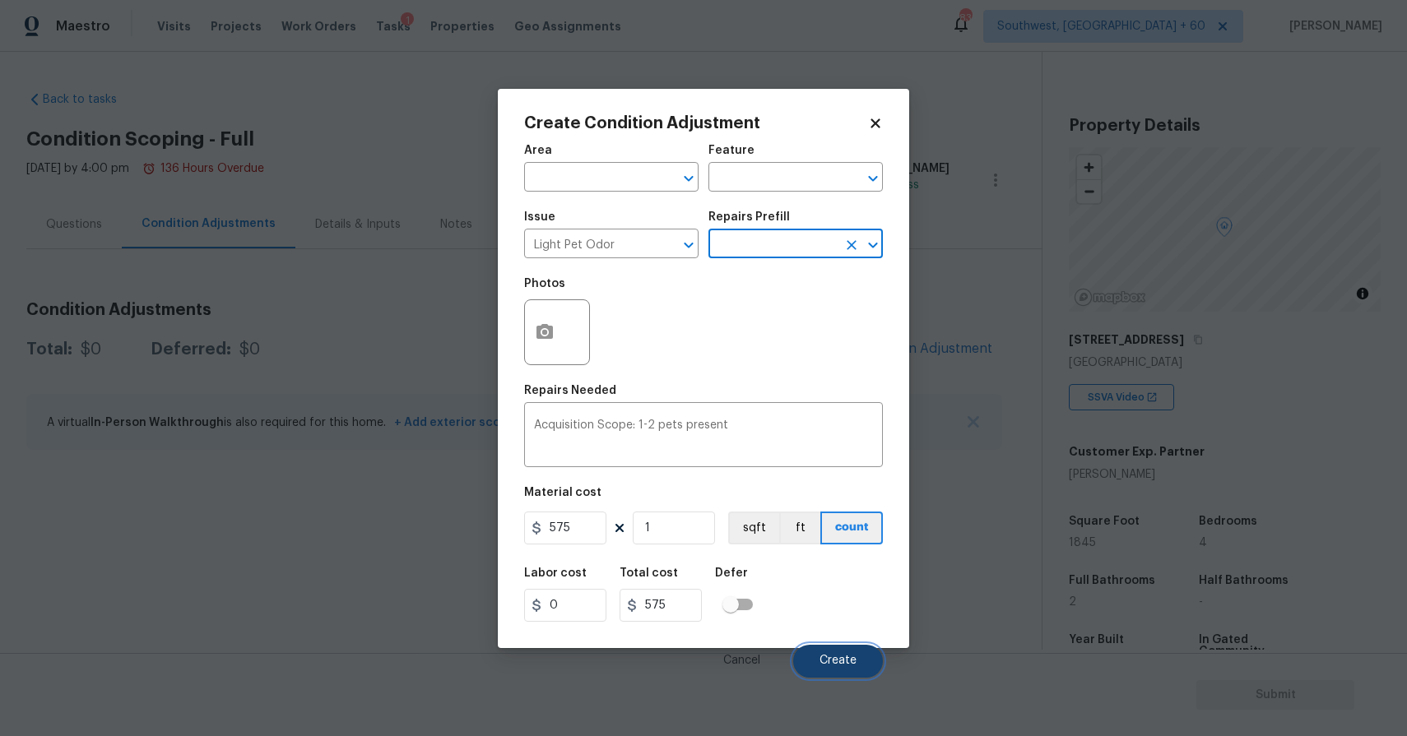
click at [860, 652] on button "Create" at bounding box center [838, 661] width 90 height 33
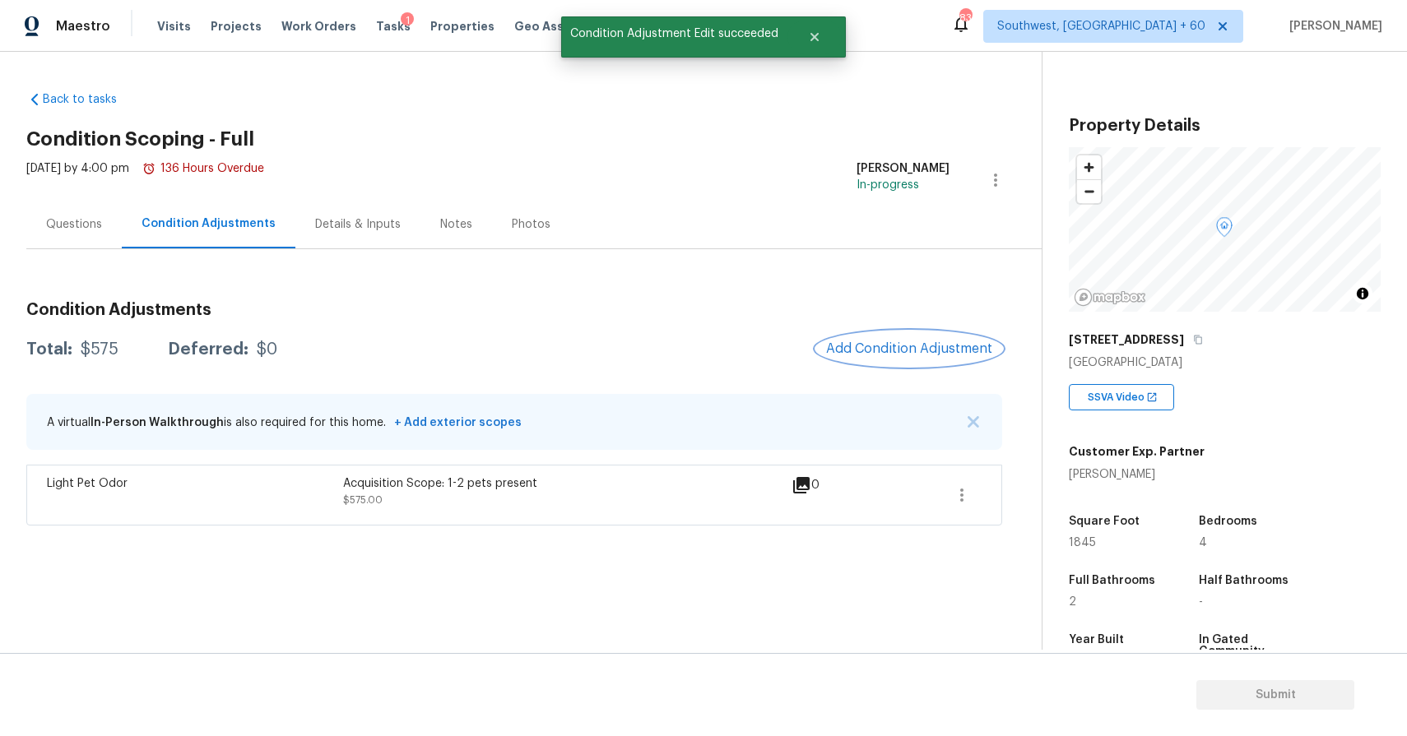
click at [897, 351] on span "Add Condition Adjustment" at bounding box center [909, 348] width 166 height 15
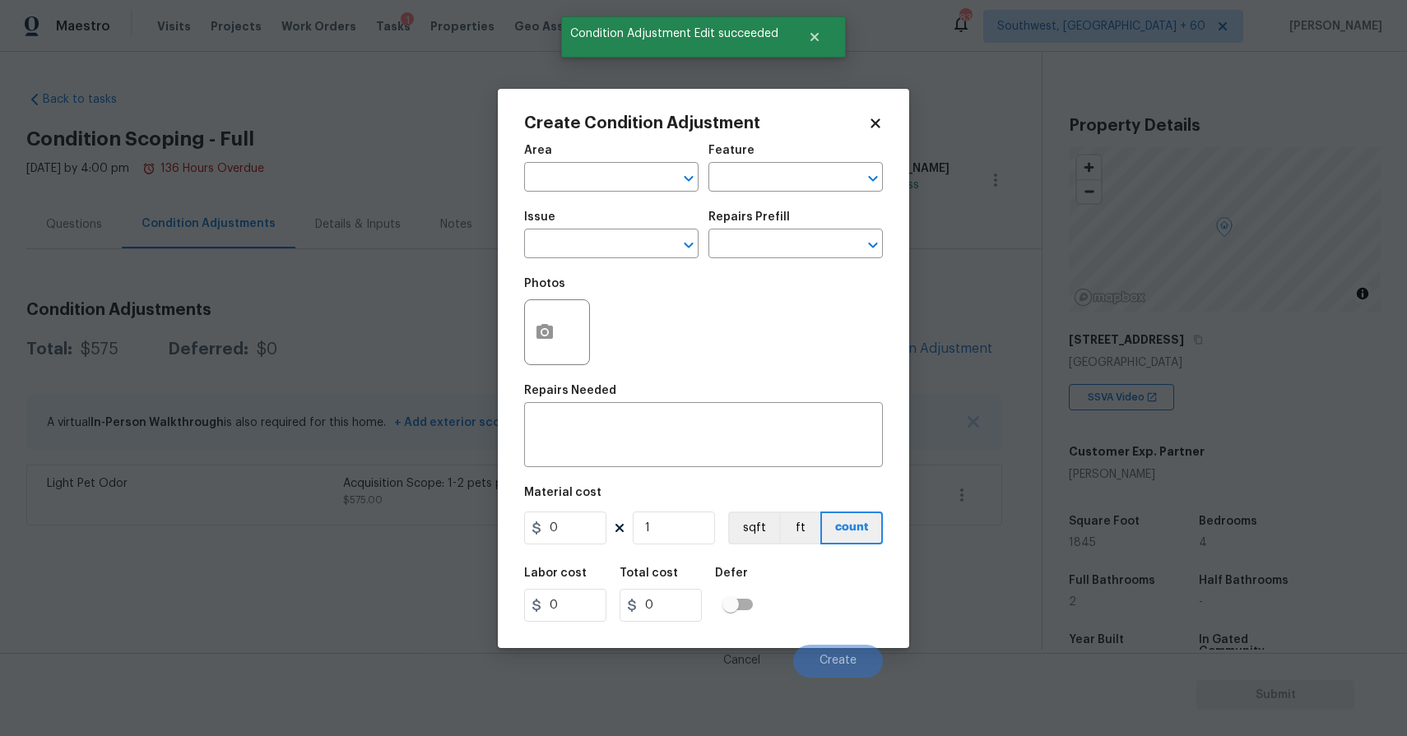
click at [583, 270] on div "Photos" at bounding box center [558, 321] width 69 height 107
click at [614, 241] on input "text" at bounding box center [588, 245] width 128 height 25
type input ";"
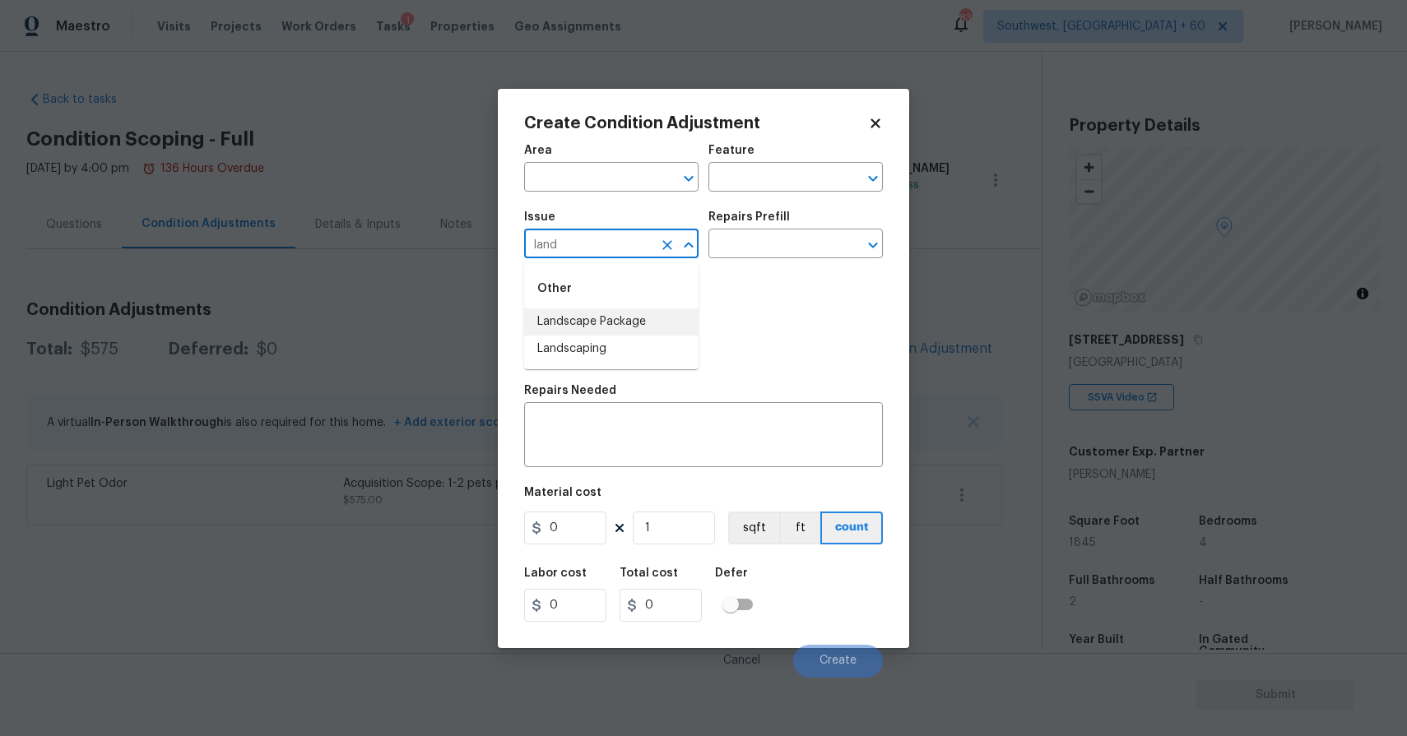
click at [655, 331] on li "Landscape Package" at bounding box center [611, 321] width 174 height 27
type input "Landscape Package"
click at [797, 243] on input "text" at bounding box center [772, 245] width 128 height 25
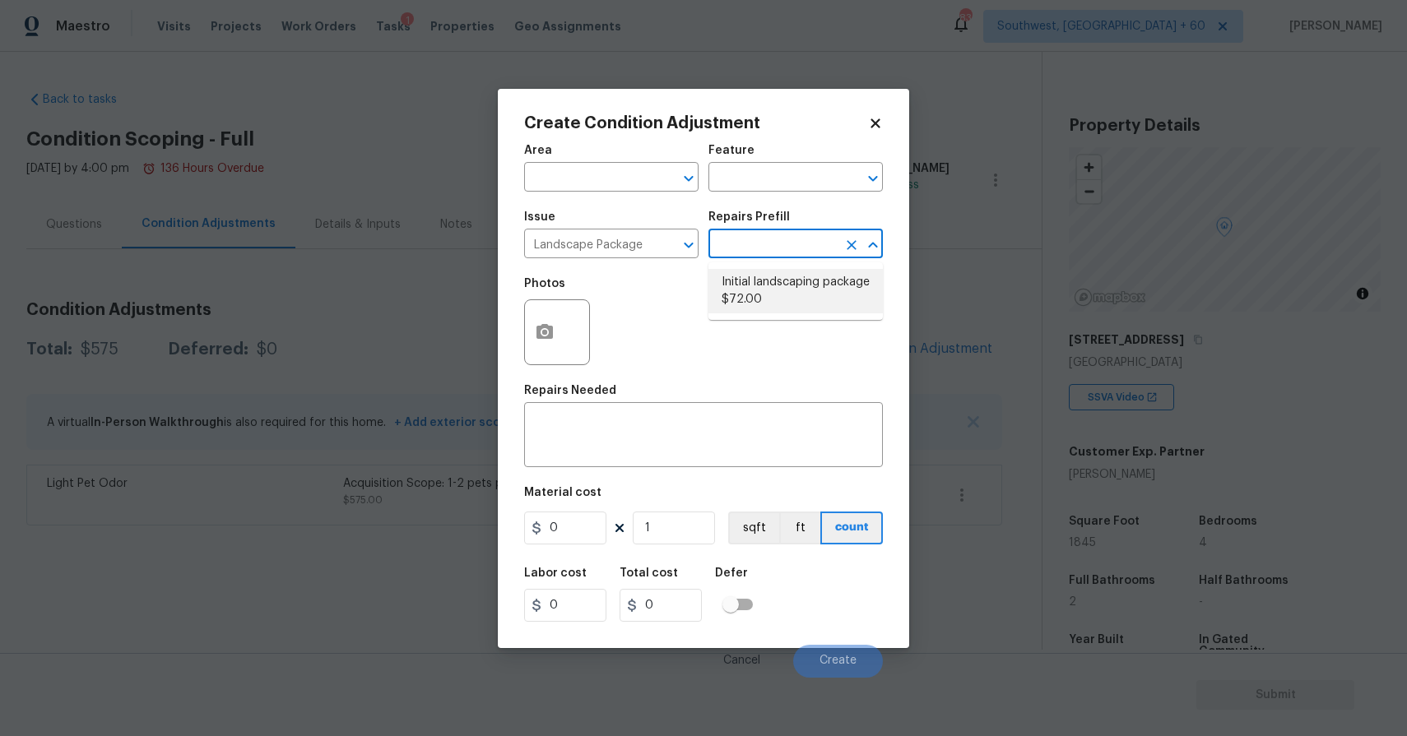
click at [857, 284] on li "Initial landscaping package $72.00" at bounding box center [795, 291] width 174 height 44
type input "Home Readiness Packages"
type textarea "Mowing of grass up to 6" in height. Mow, edge along driveways & sidewalks, trim…"
type input "72"
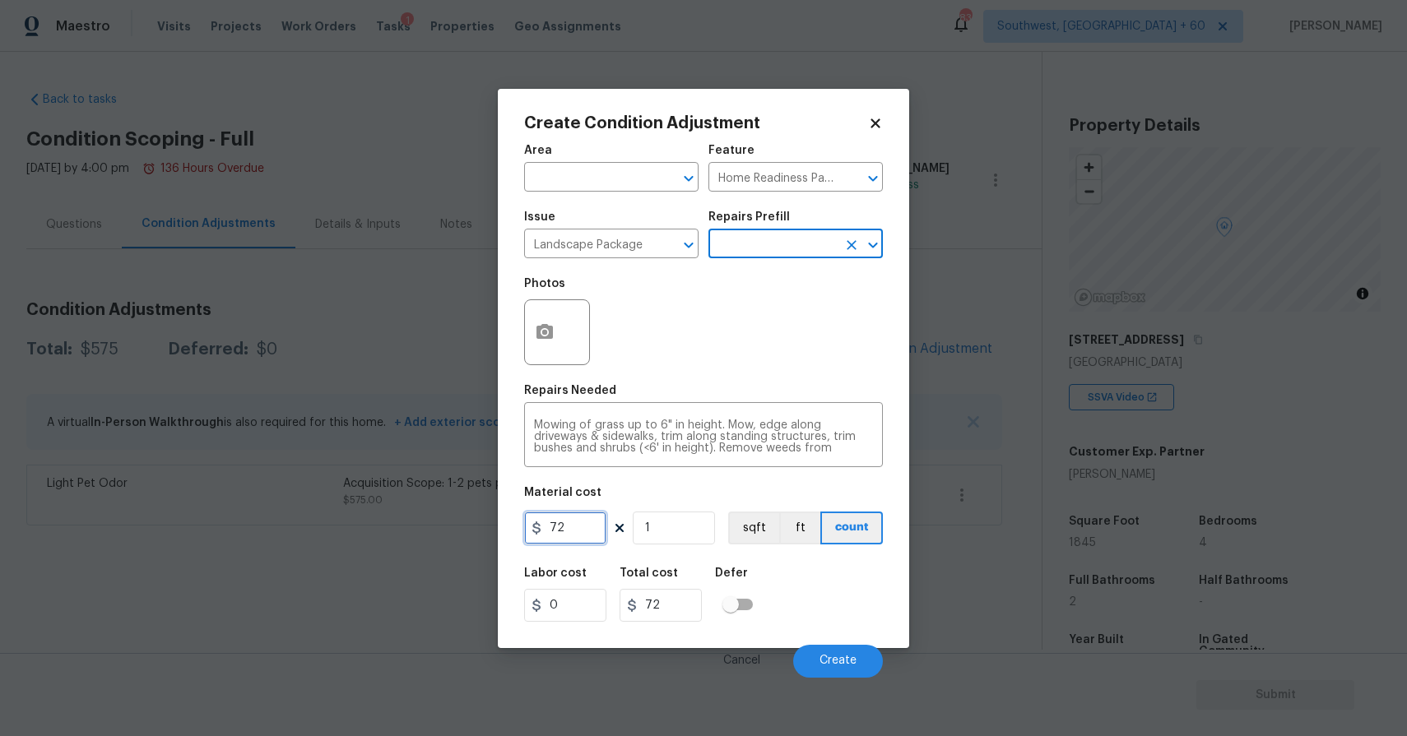
click at [578, 524] on input "72" at bounding box center [565, 528] width 82 height 33
type input "750"
click at [832, 657] on span "Create" at bounding box center [837, 661] width 37 height 12
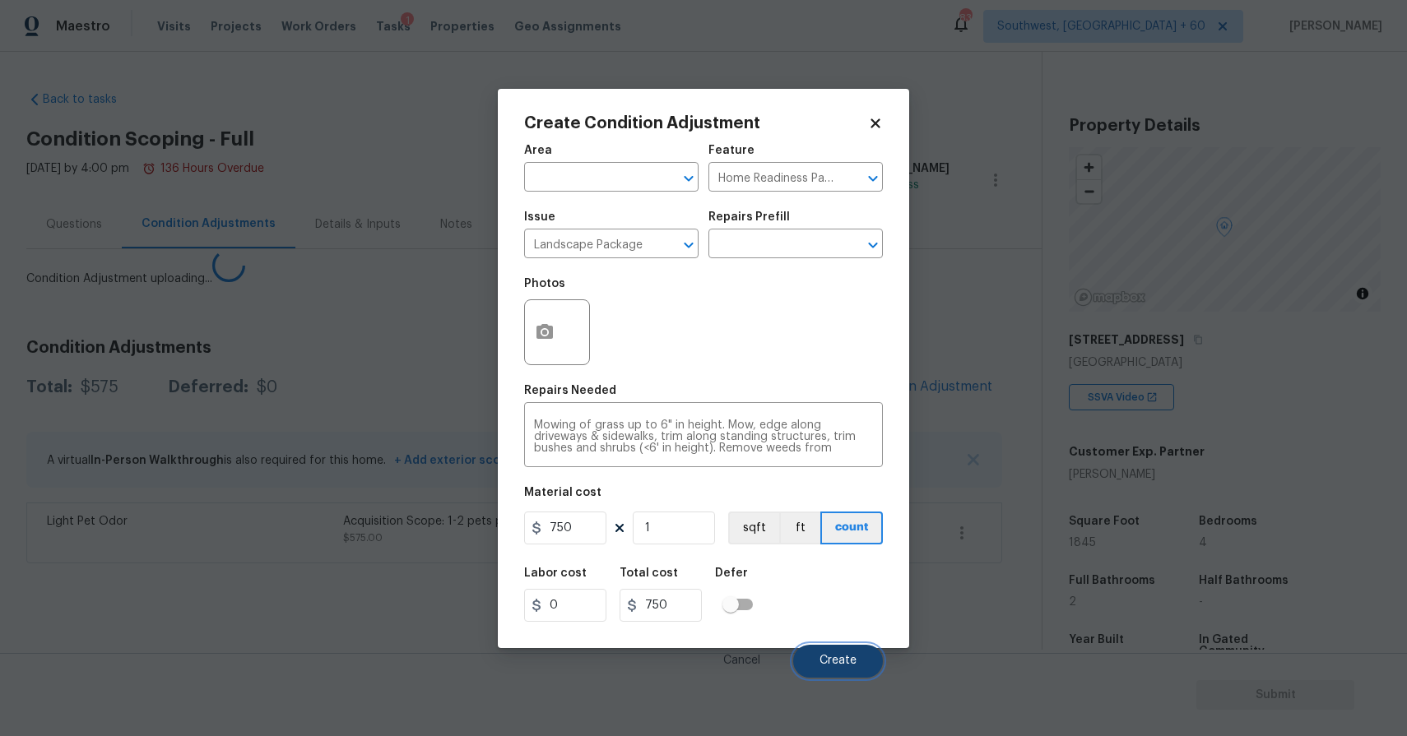
click at [832, 657] on span "Create" at bounding box center [837, 661] width 37 height 12
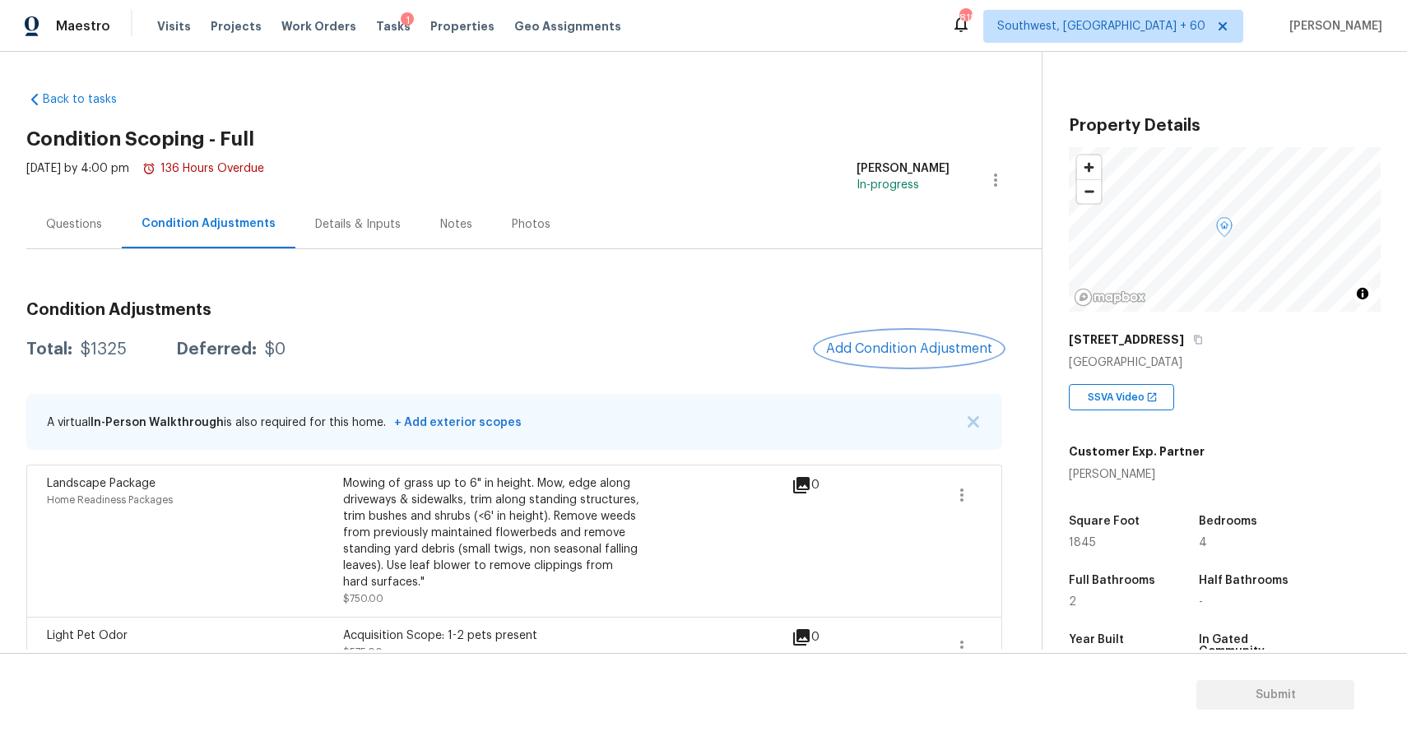
scroll to position [33, 0]
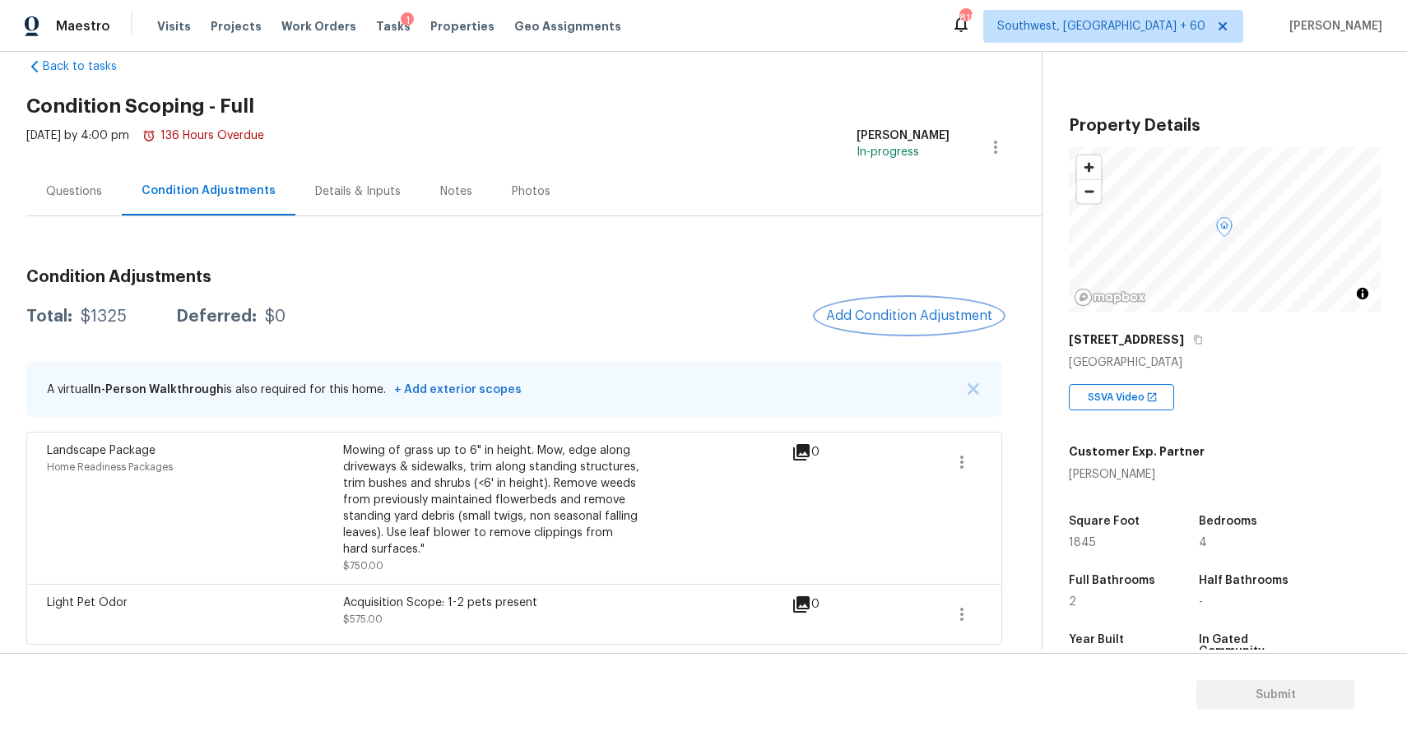
click at [934, 308] on span "Add Condition Adjustment" at bounding box center [909, 315] width 166 height 15
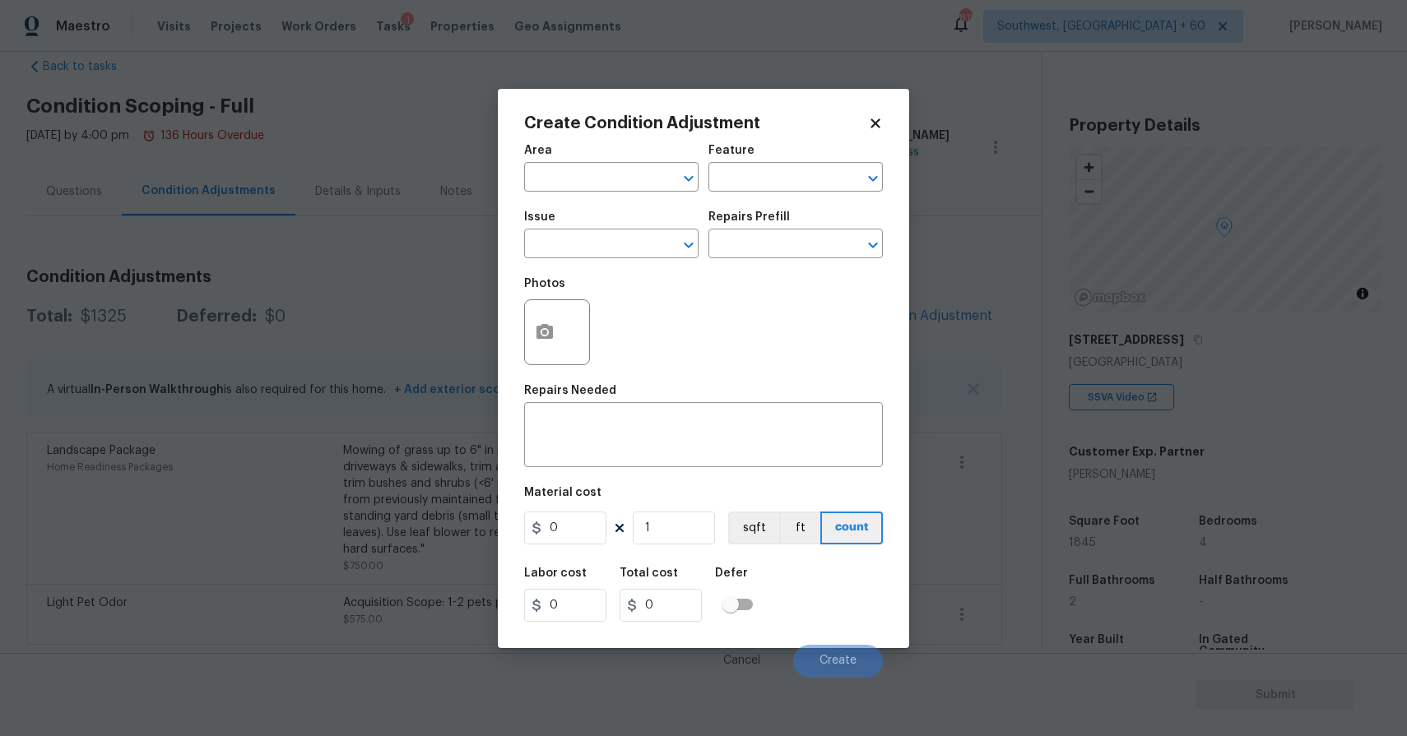
click at [303, 213] on body "Maestro Visits Projects Work Orders Tasks 1 Properties Geo Assignments 818 Sout…" at bounding box center [703, 368] width 1407 height 736
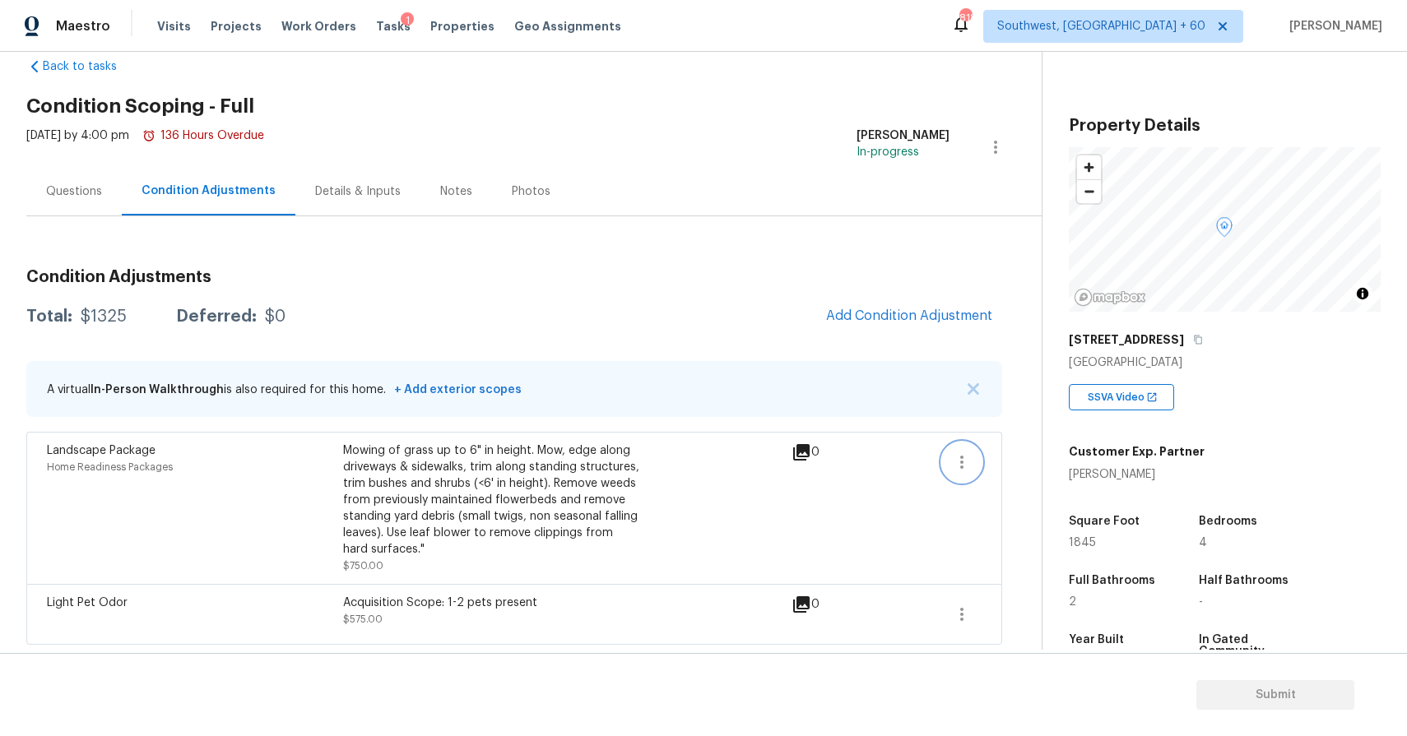
click at [976, 463] on button "button" at bounding box center [961, 462] width 39 height 39
click at [1031, 447] on link "Edit" at bounding box center [1055, 459] width 140 height 25
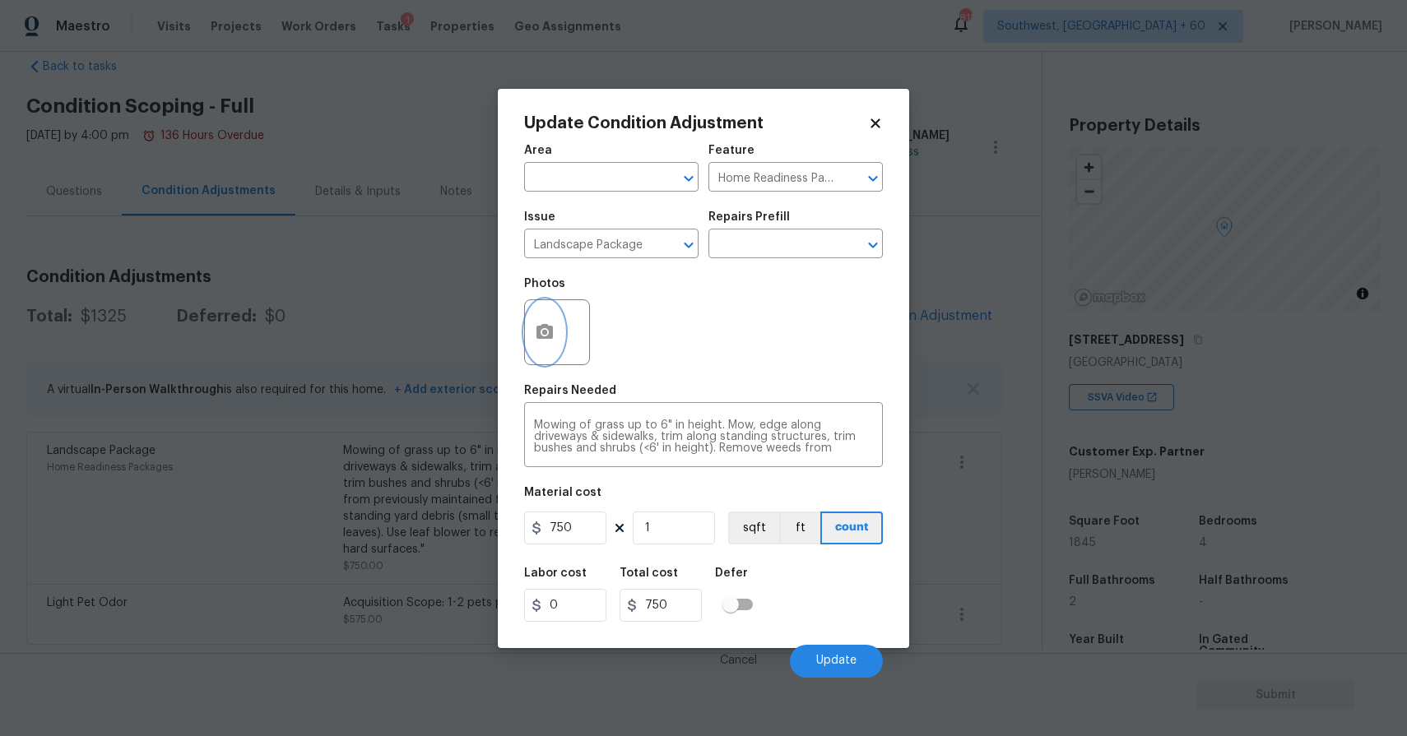
click at [554, 350] on button "button" at bounding box center [544, 332] width 39 height 64
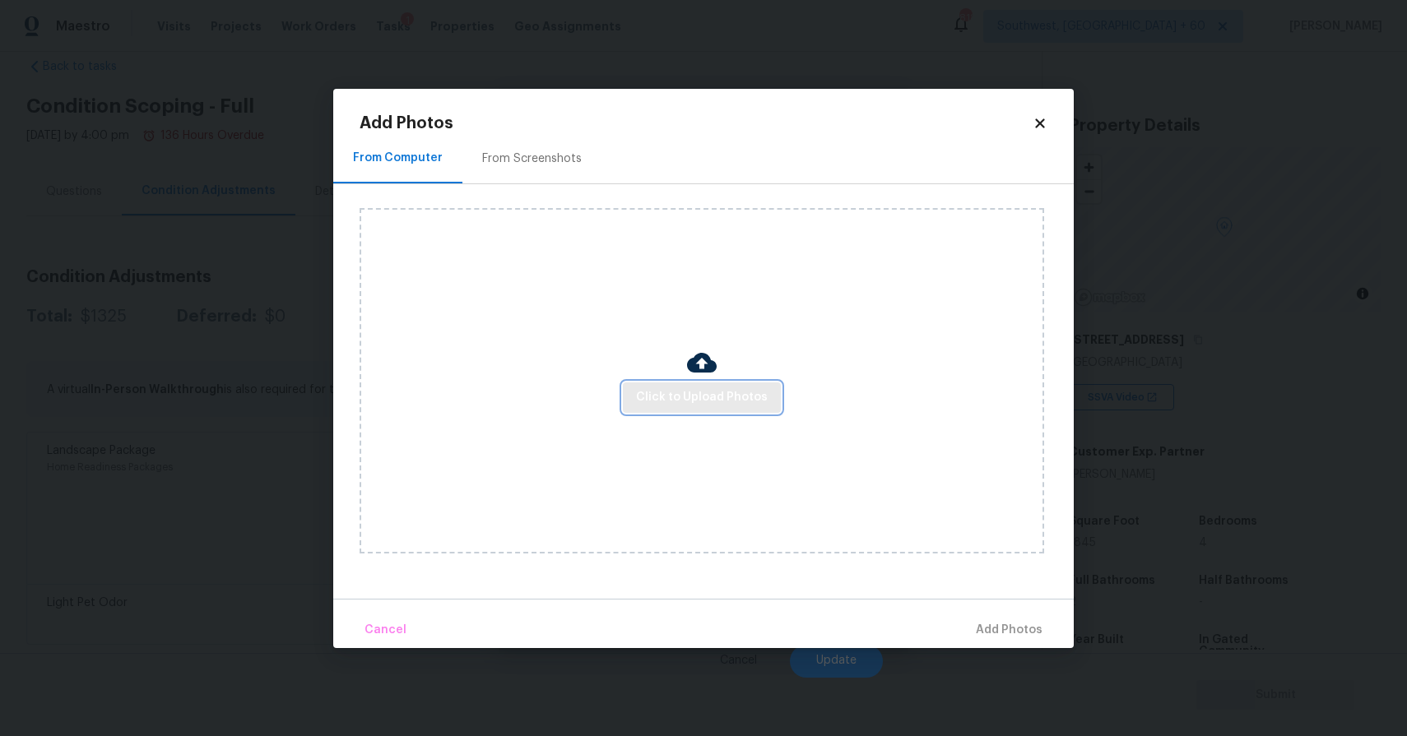
click at [687, 398] on span "Click to Upload Photos" at bounding box center [702, 397] width 132 height 21
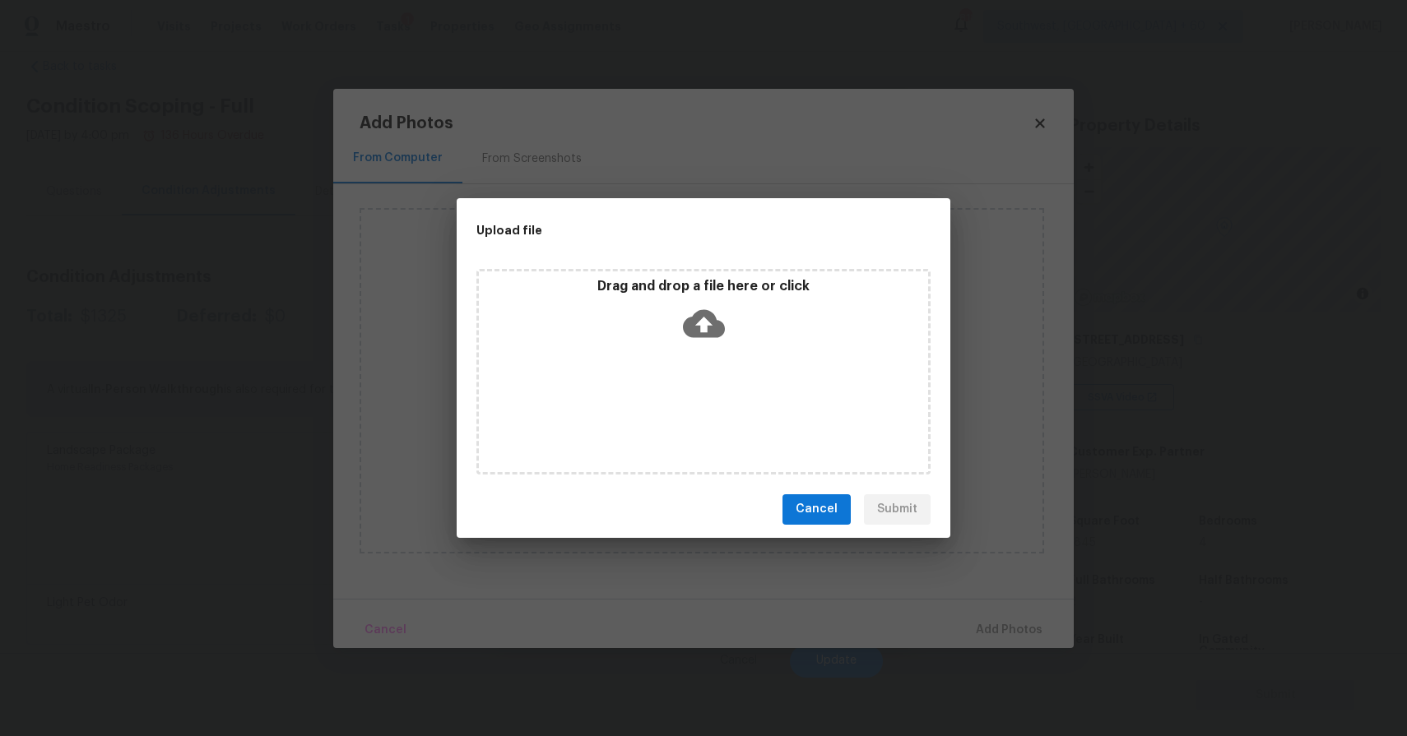
click at [687, 398] on div "Drag and drop a file here or click" at bounding box center [703, 372] width 454 height 206
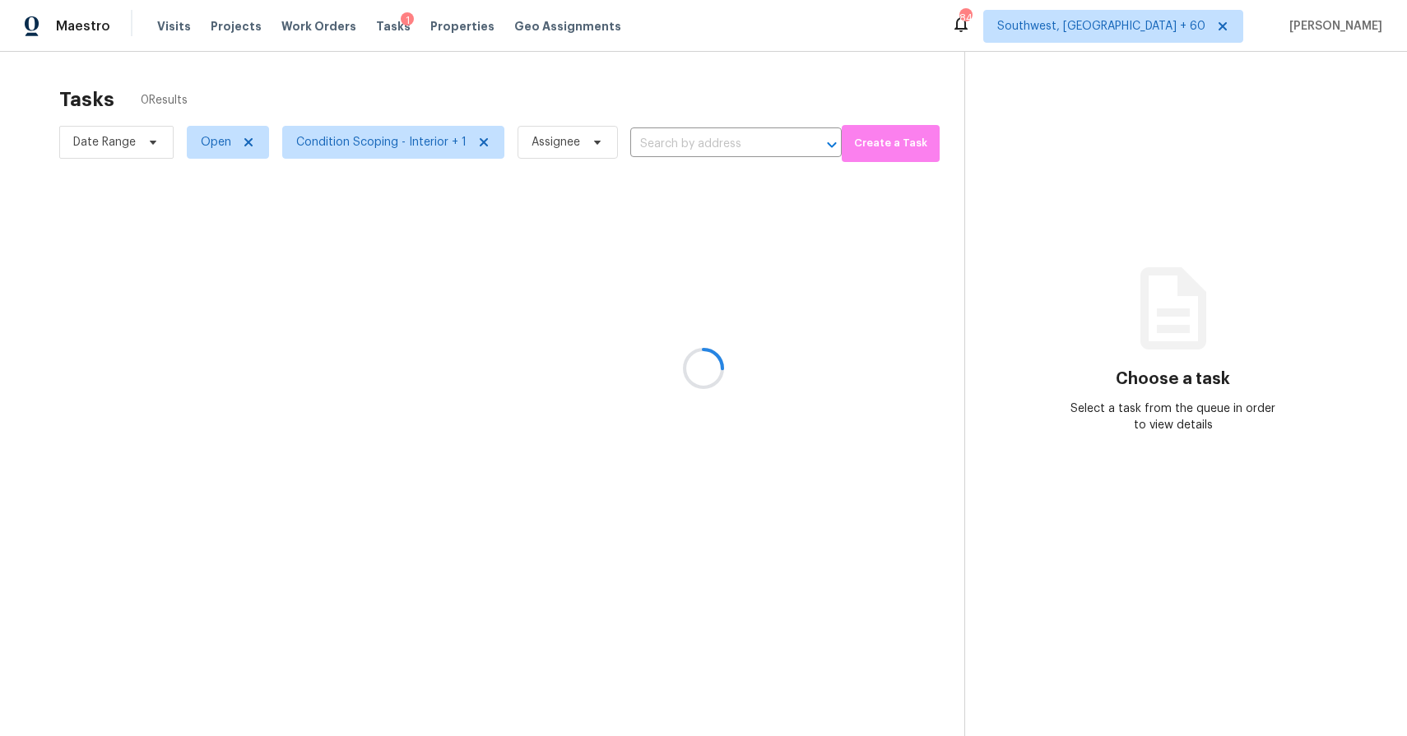
click at [739, 136] on div at bounding box center [703, 368] width 1407 height 736
click at [740, 136] on div at bounding box center [703, 368] width 1407 height 736
click at [716, 134] on div at bounding box center [703, 368] width 1407 height 736
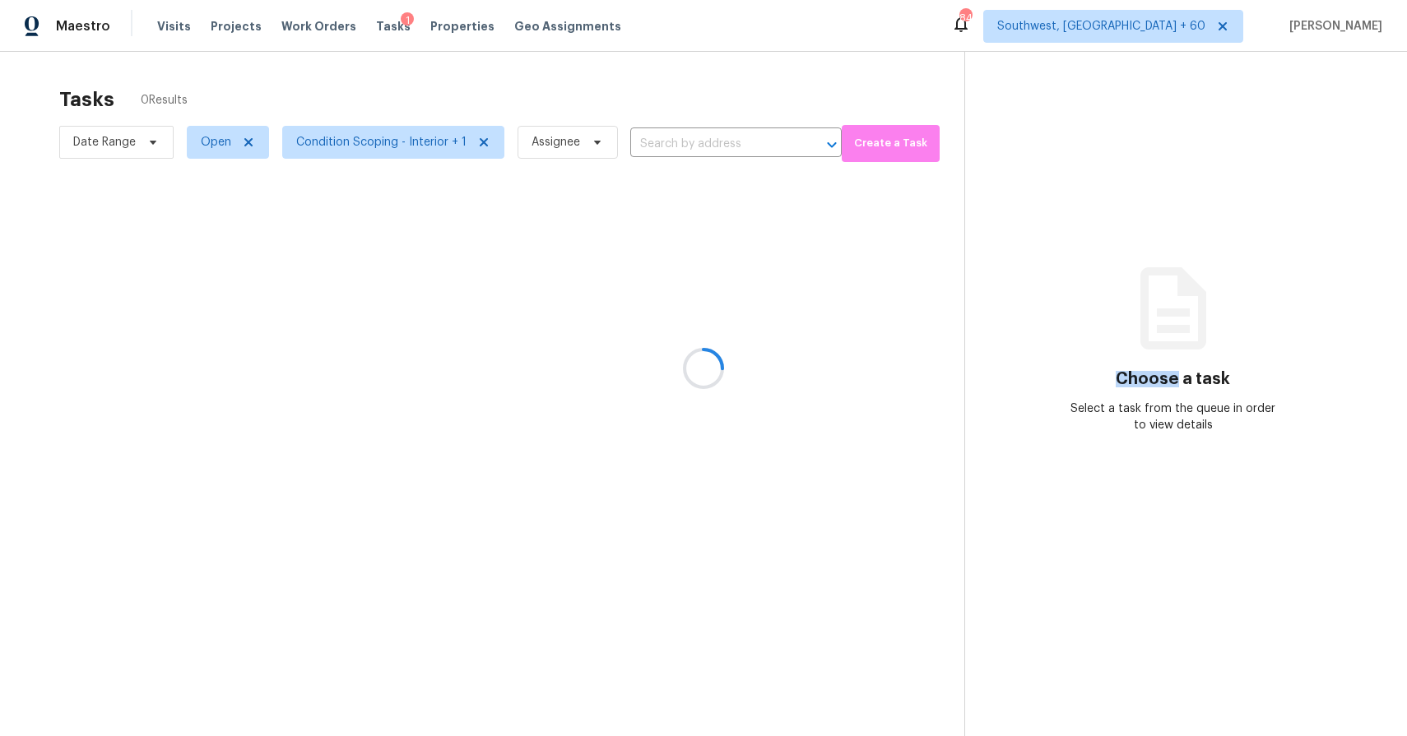
click at [701, 147] on div at bounding box center [703, 368] width 1407 height 736
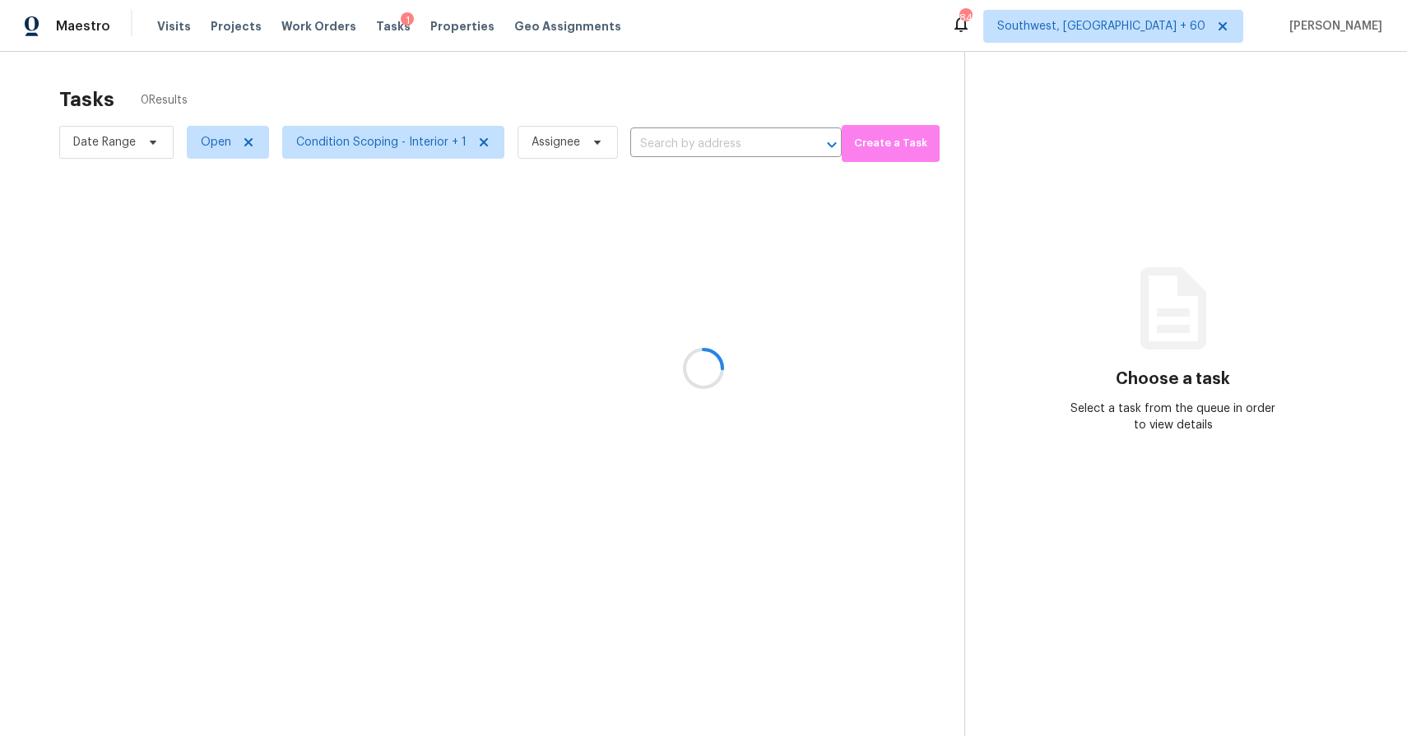
click at [701, 147] on div at bounding box center [703, 368] width 1407 height 736
click at [701, 140] on input "text" at bounding box center [712, 144] width 165 height 25
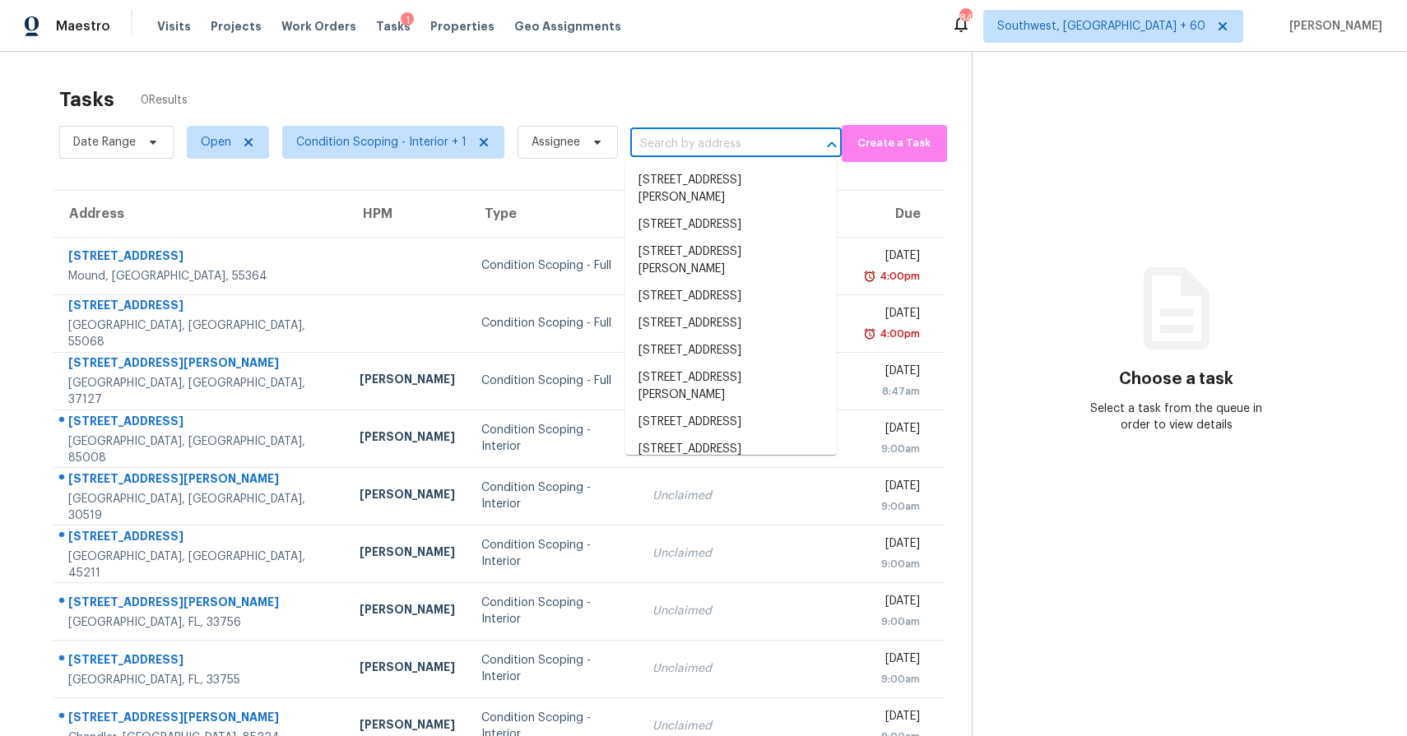
click at [701, 140] on input "text" at bounding box center [712, 144] width 165 height 25
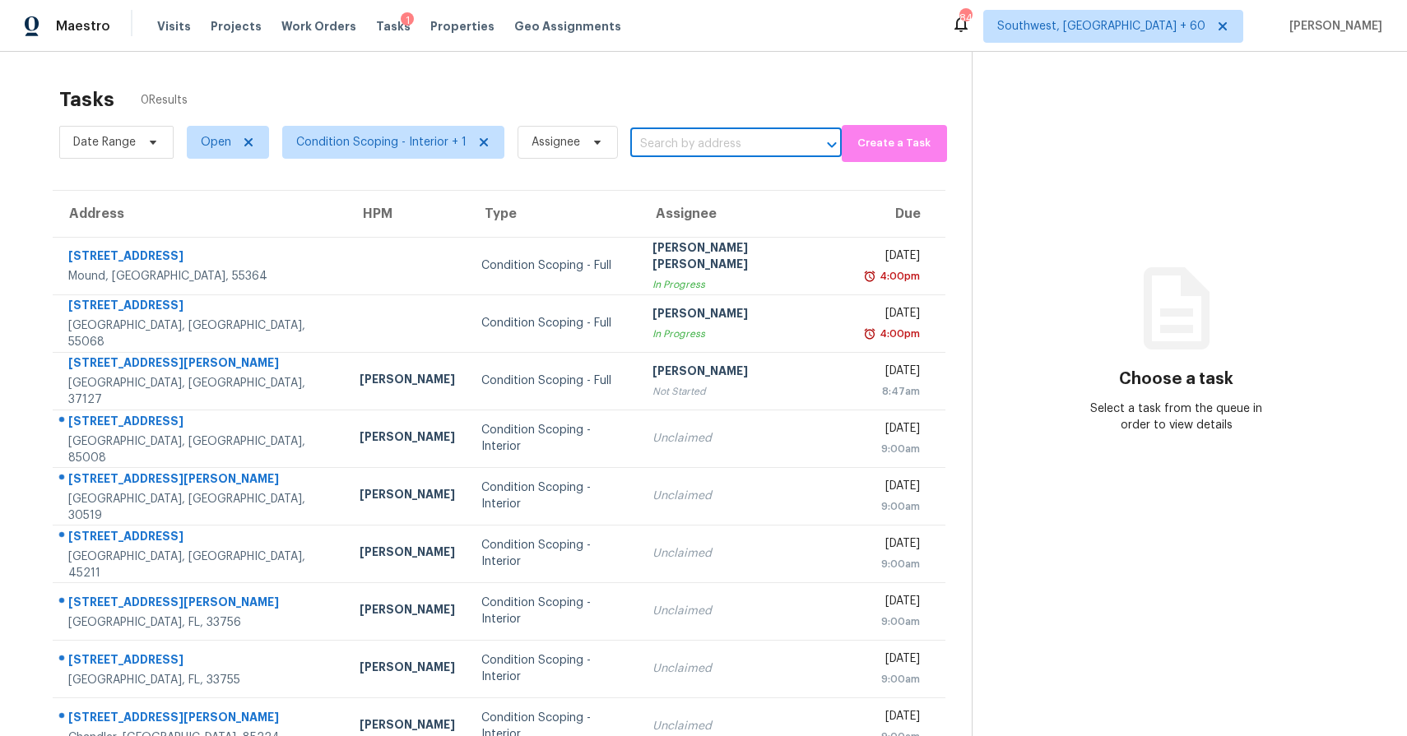
click at [701, 140] on input "text" at bounding box center [712, 144] width 165 height 25
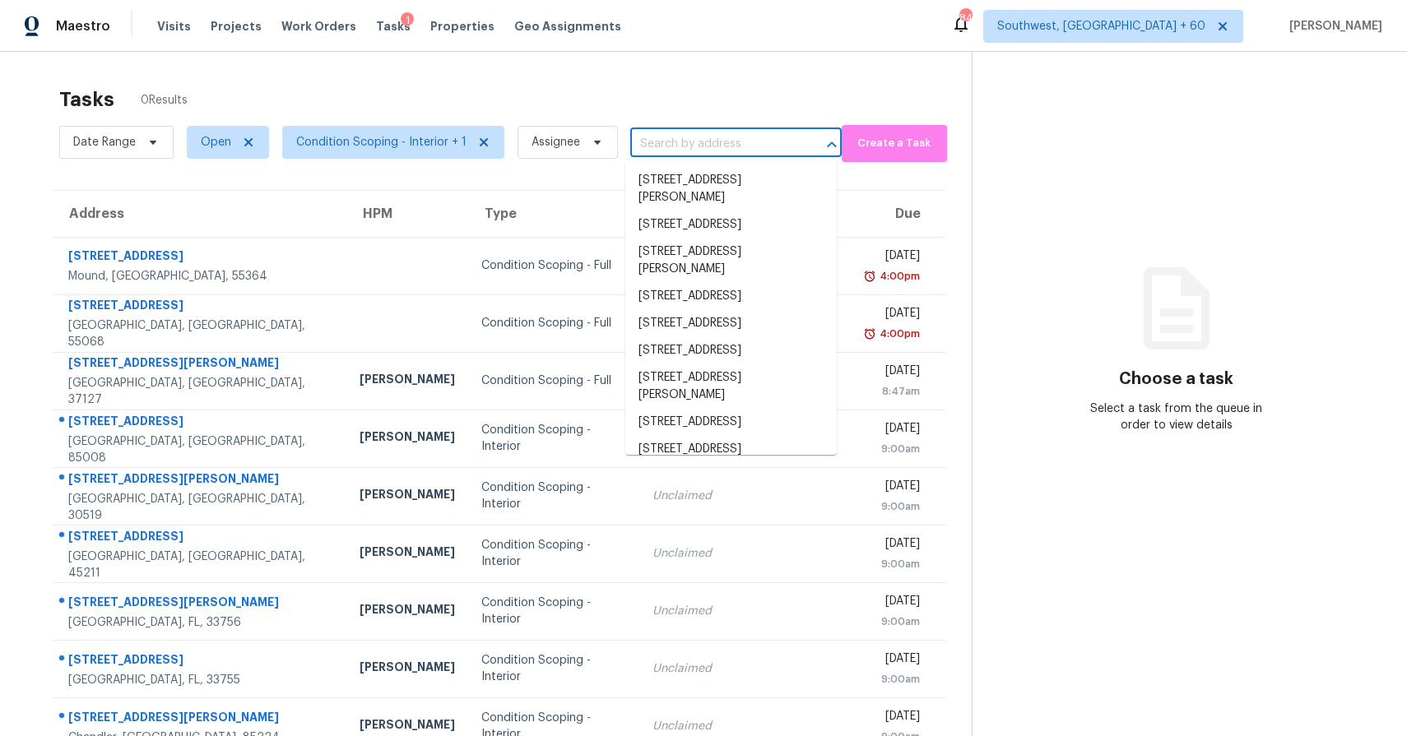
paste input "3643 Burning Palms Ct, Houston, TX 77042"
type input "3643 Burning Palms Ct, Houston, TX 77042"
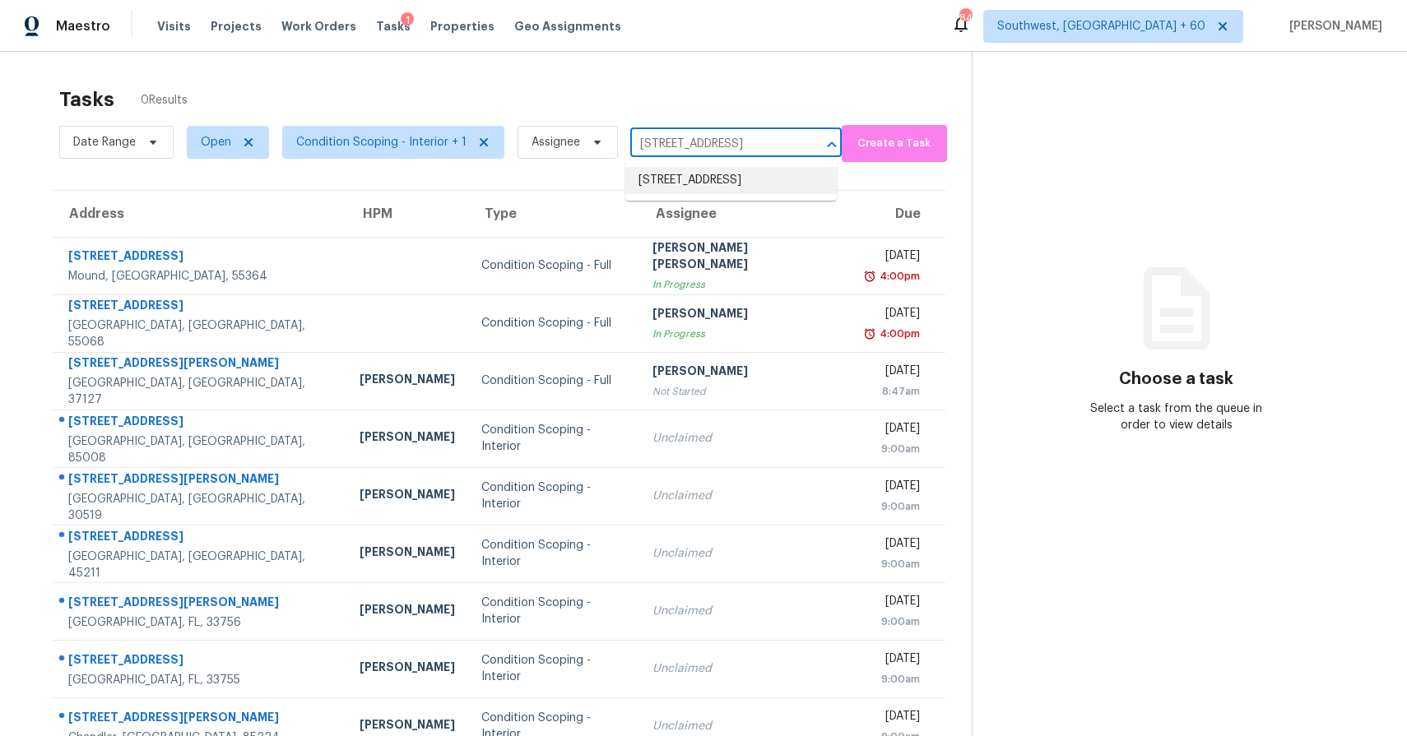
click at [730, 189] on li "3643 Burning Palms Ct, Houston, TX 77042" at bounding box center [730, 180] width 211 height 27
